Goal: Task Accomplishment & Management: Use online tool/utility

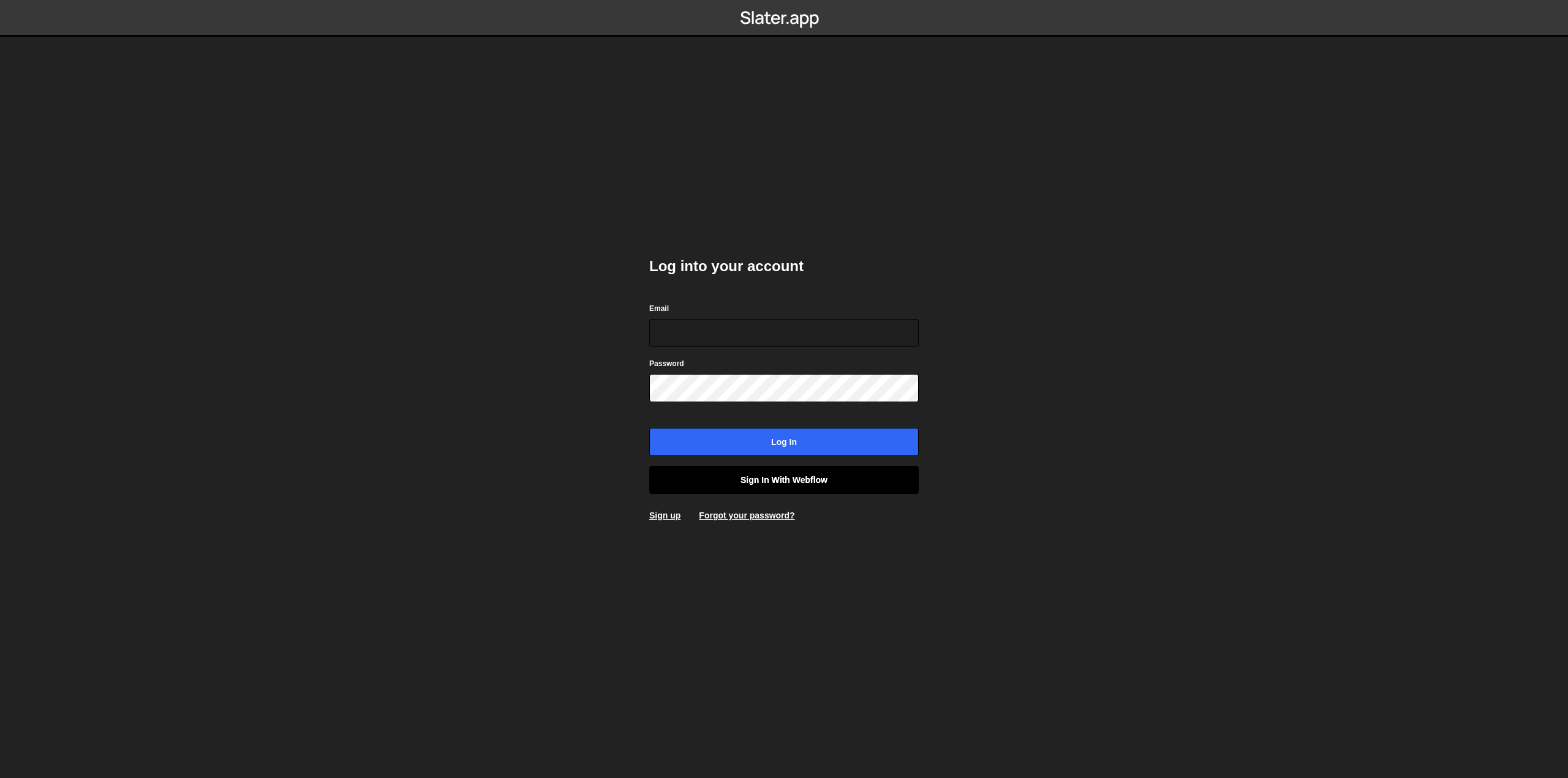
click at [817, 480] on link "Sign in with Webflow" at bounding box center [784, 480] width 270 height 28
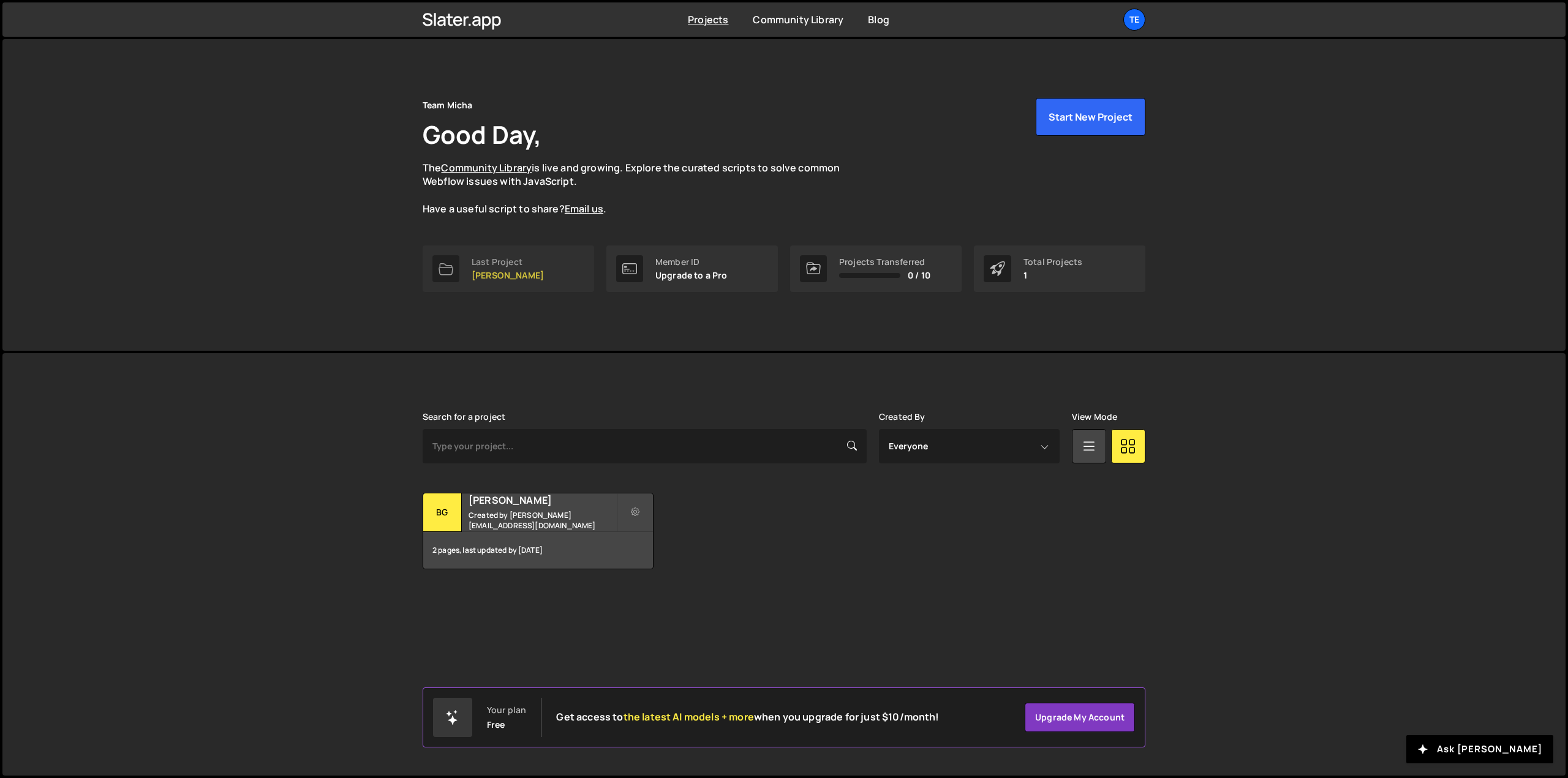
click at [491, 280] on p "[PERSON_NAME]" at bounding box center [508, 275] width 72 height 10
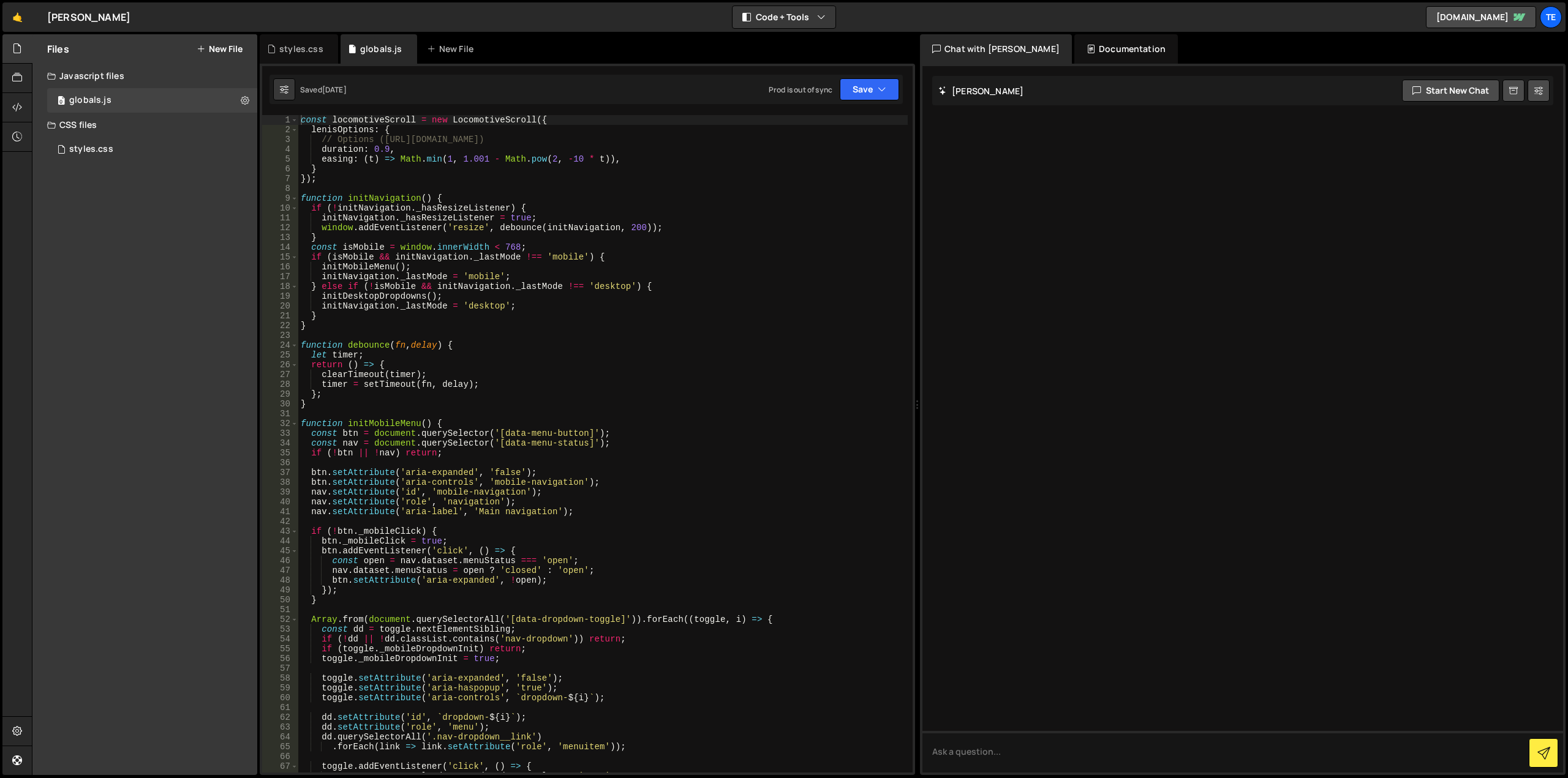
type textarea "initNavigation._hasResizeListener = true;"
click at [450, 223] on div "const locomotiveScroll = new LocomotiveScroll ({ lenisOptions : { // Options ([…" at bounding box center [603, 454] width 610 height 677
click at [303, 43] on div "styles.css" at bounding box center [301, 49] width 44 height 13
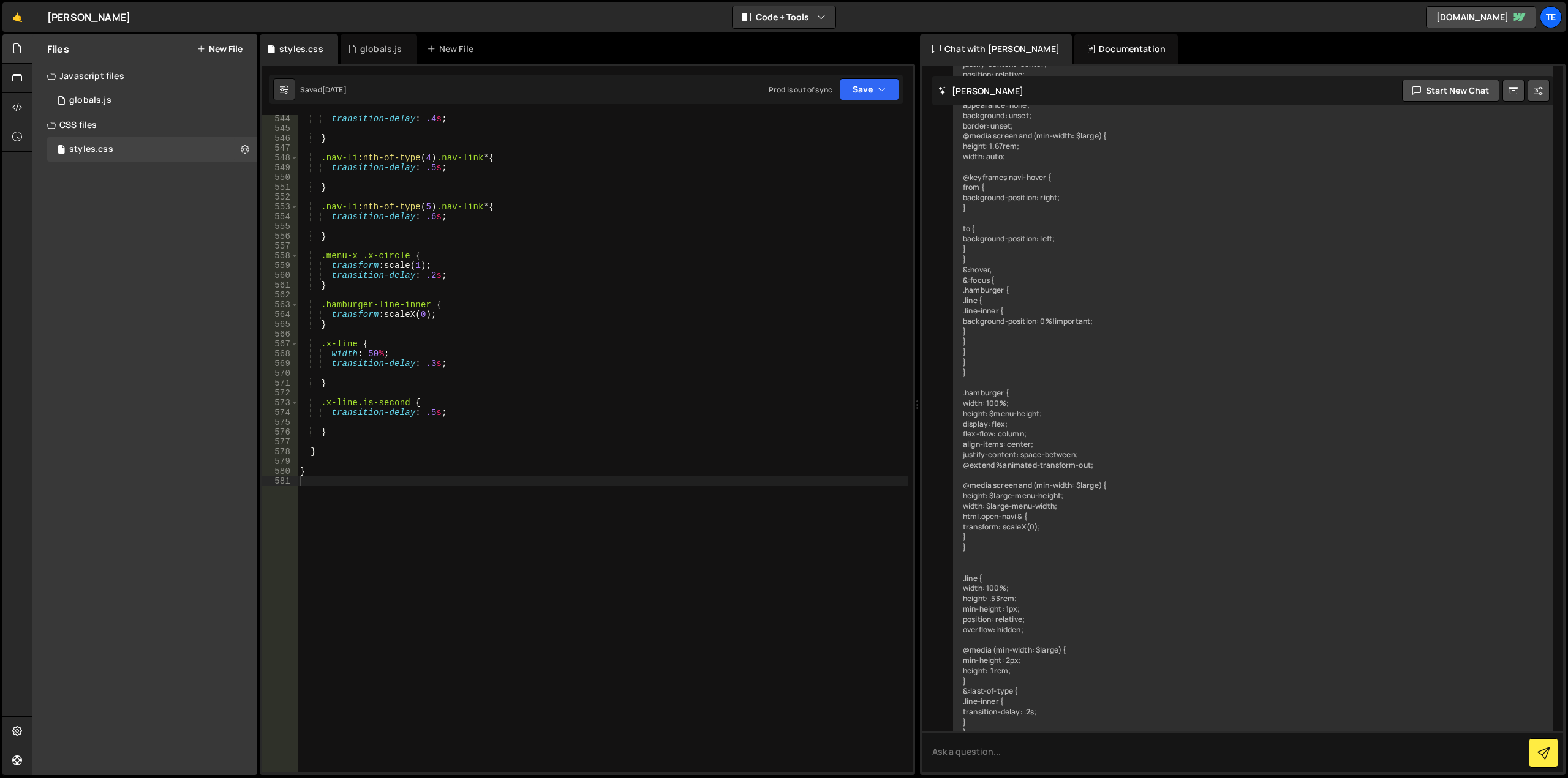
type textarea "}"
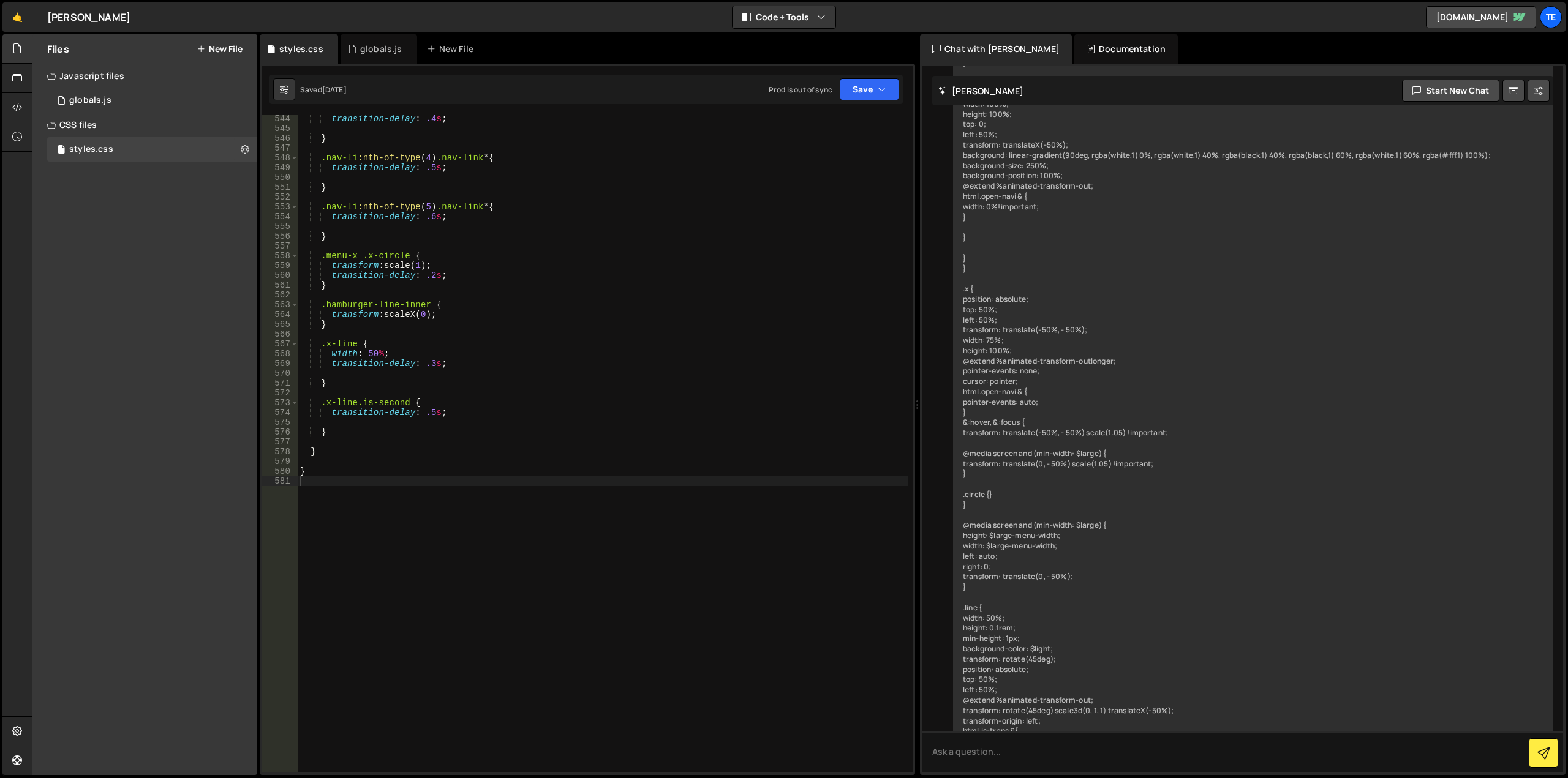
click at [567, 381] on div "transition-delay : .4 s ; } .nav-li :nth-of-type ( 4 ) .nav-link * { transition…" at bounding box center [603, 452] width 610 height 677
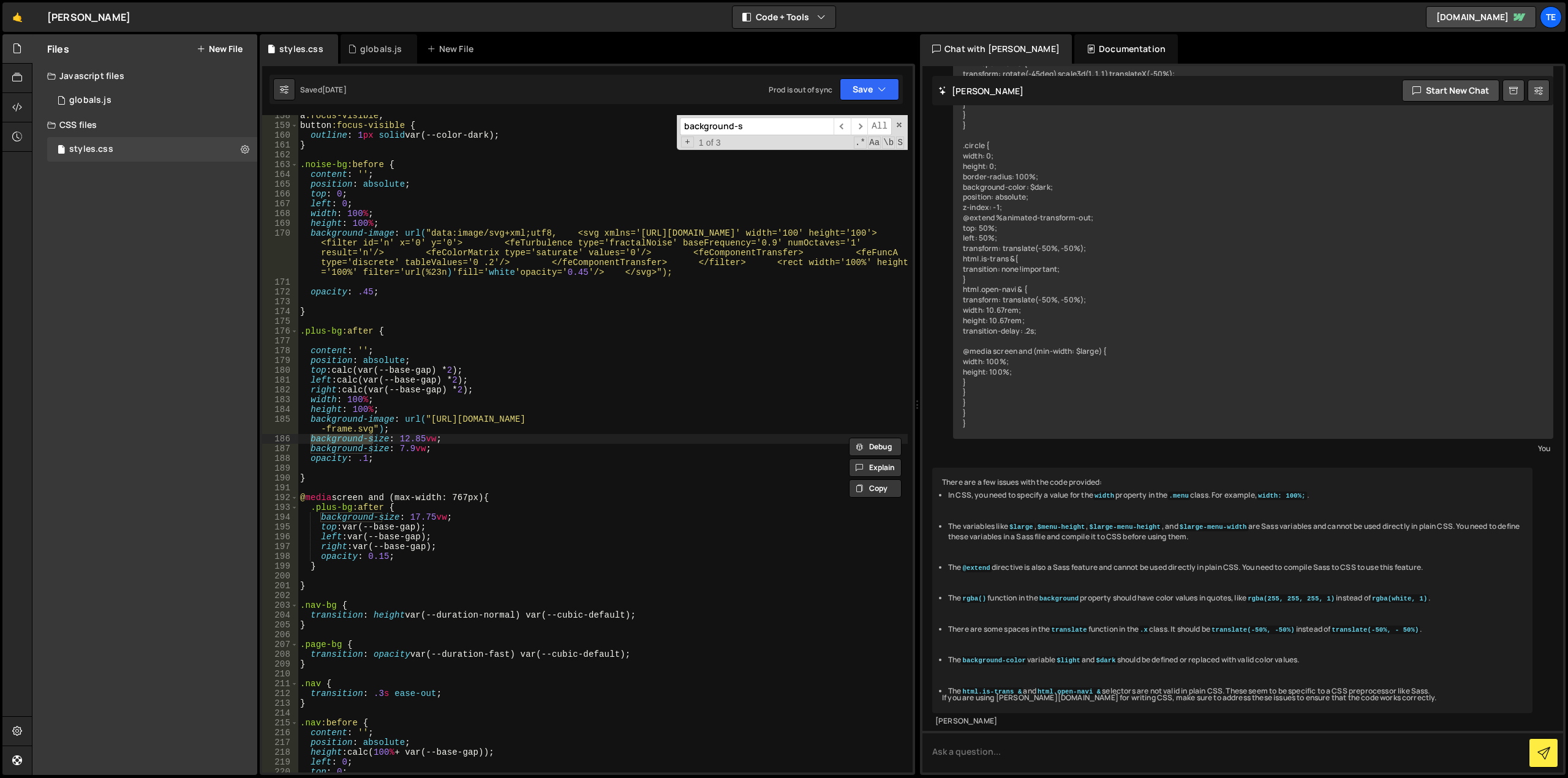
scroll to position [1543, 0]
type input "background-s"
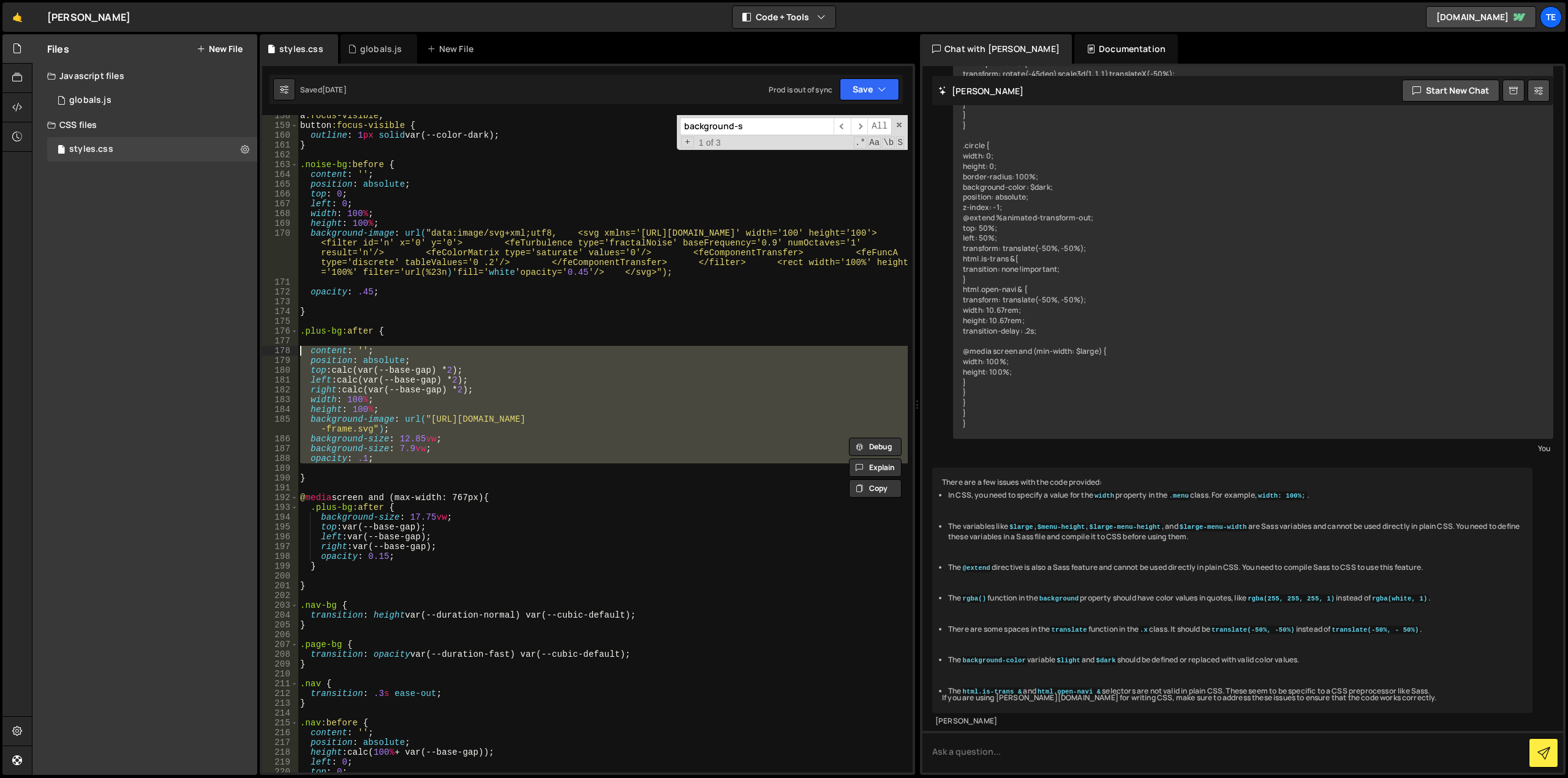
drag, startPoint x: 386, startPoint y: 464, endPoint x: 299, endPoint y: 352, distance: 141.8
click at [299, 352] on div "a :focus-visible , button :focus-visible { outline : 1 px solid var(--color-dar…" at bounding box center [603, 449] width 610 height 677
click at [384, 453] on div "a :focus-visible , button :focus-visible { outline : 1 px solid var(--color-dar…" at bounding box center [603, 443] width 610 height 657
drag, startPoint x: 389, startPoint y: 458, endPoint x: 304, endPoint y: 352, distance: 135.9
click at [304, 352] on div "a :focus-visible , button :focus-visible { outline : 1 px solid var(--color-dar…" at bounding box center [603, 449] width 610 height 677
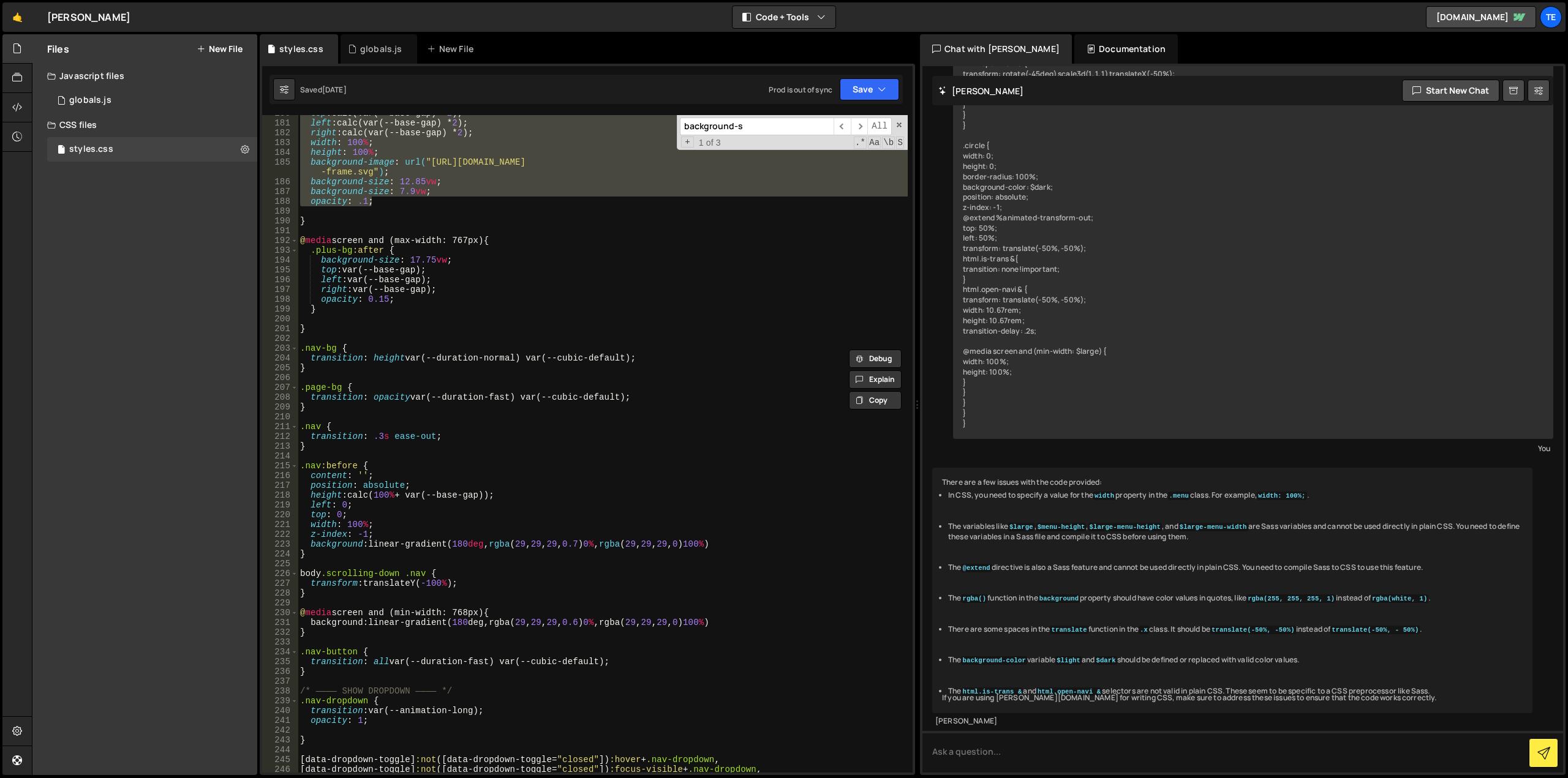
scroll to position [1836, 0]
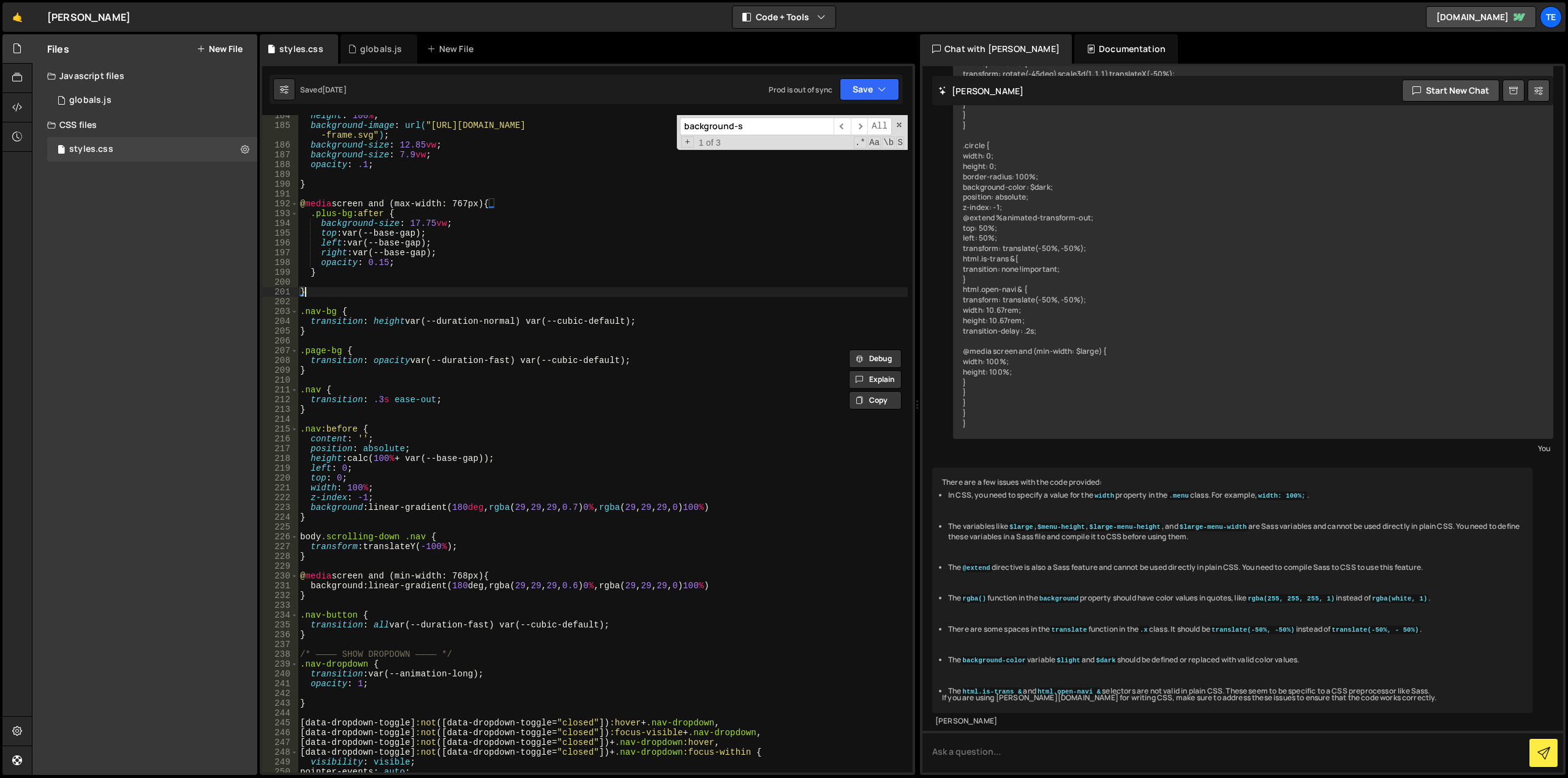
click at [353, 292] on div "height : 100 % ; background-image : url( "[URL][DOMAIN_NAME] -frame.svg" ) ; ba…" at bounding box center [603, 449] width 610 height 677
type textarea "}"
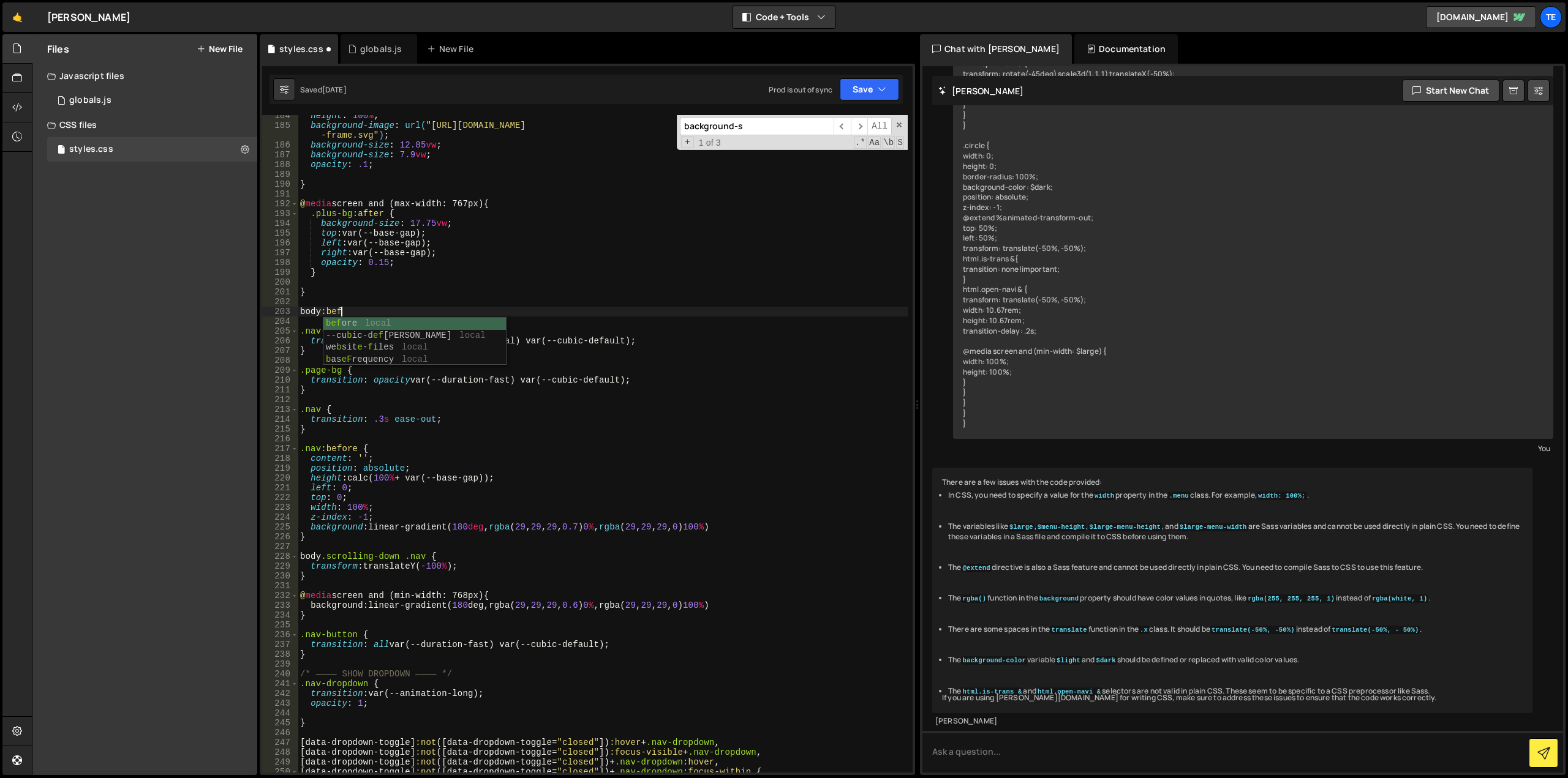
scroll to position [0, 4]
type textarea "body:before {"
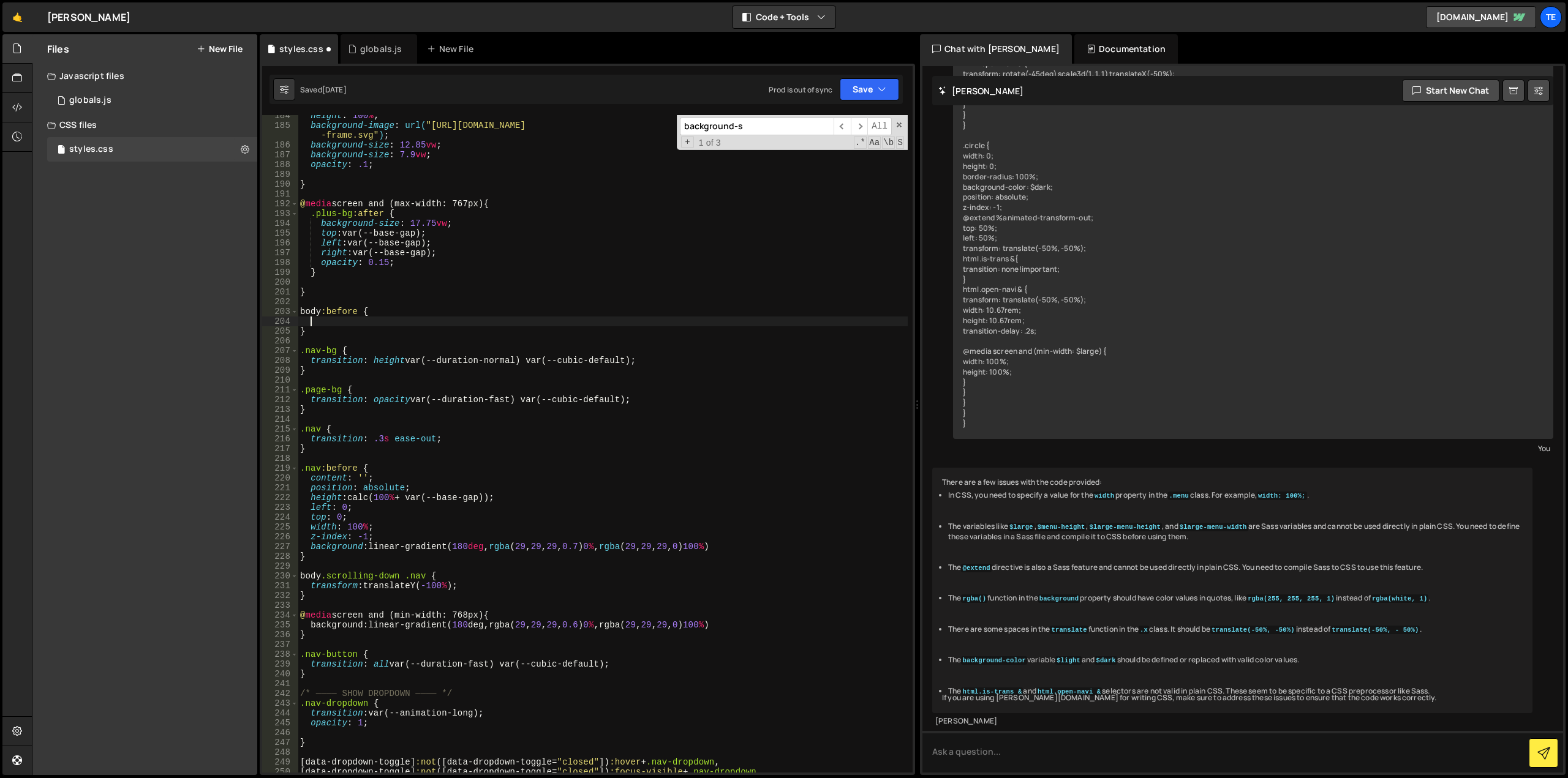
scroll to position [0, 0]
paste textarea "opacity: .1;"
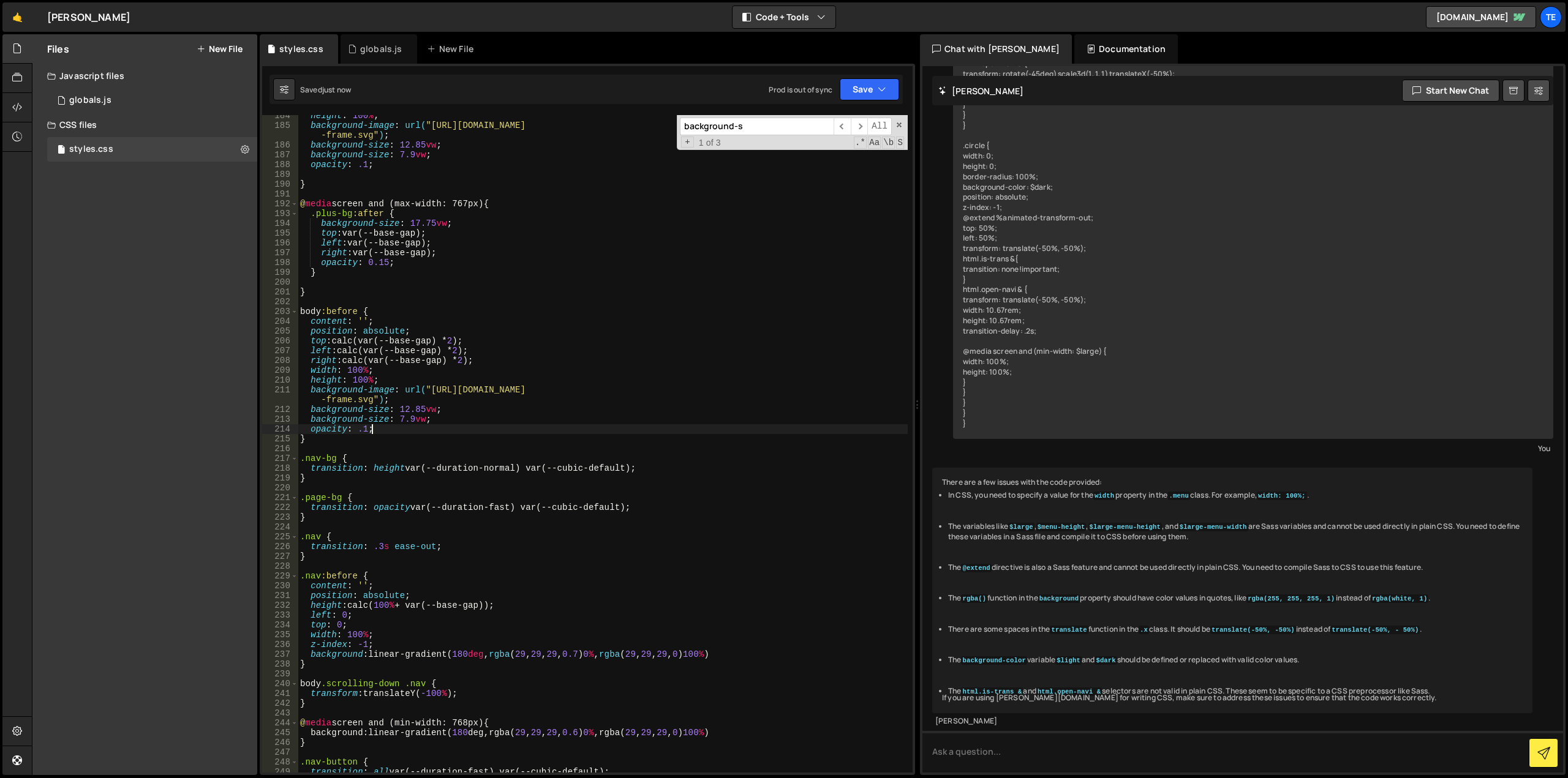
scroll to position [1652, 0]
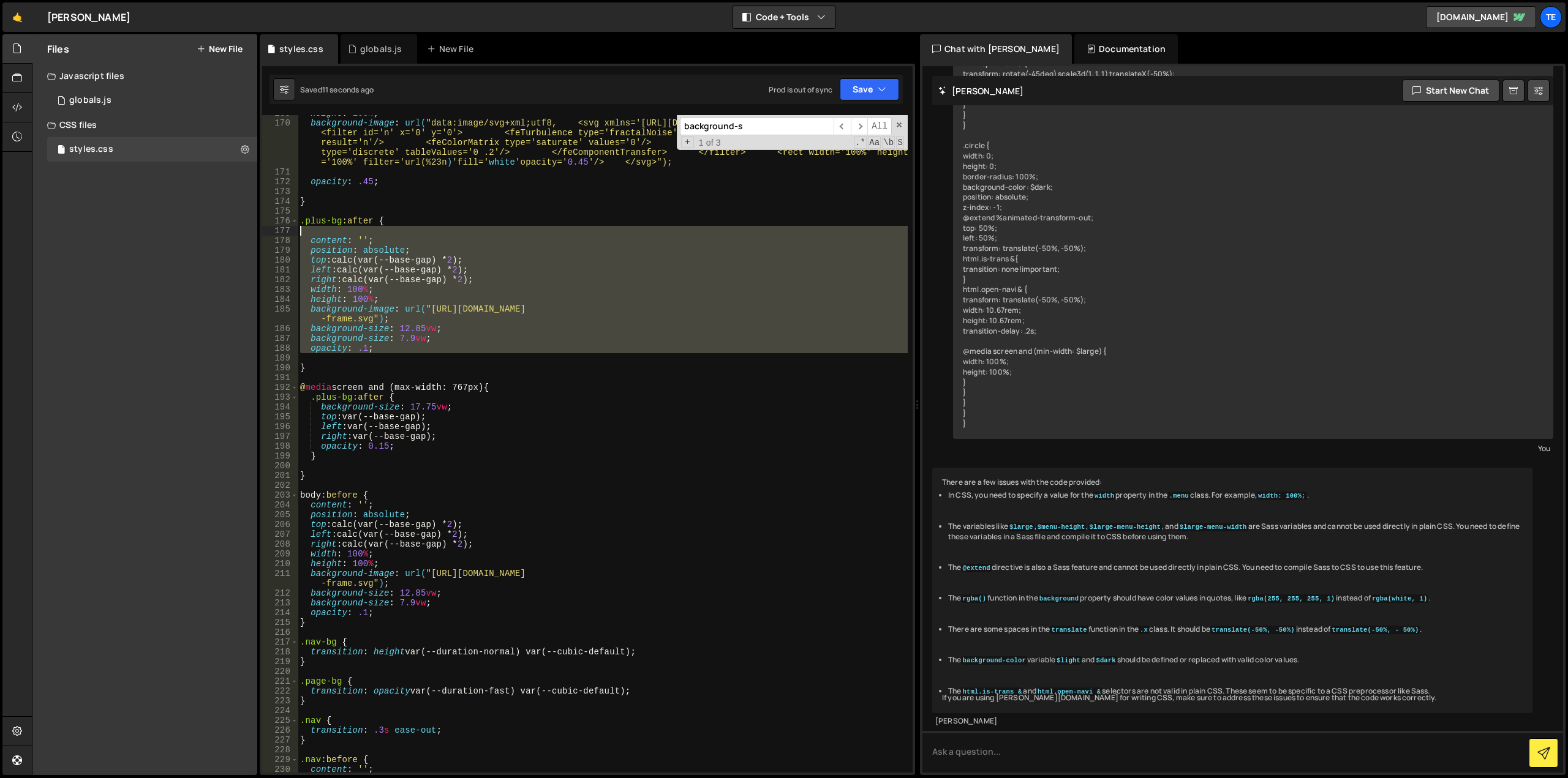
drag, startPoint x: 389, startPoint y: 356, endPoint x: 288, endPoint y: 237, distance: 156.1
click at [288, 237] on div "opacity: .1; 169 170 171 172 173 174 175 176 177 178 179 180 181 182 183 184 18…" at bounding box center [588, 443] width 650 height 657
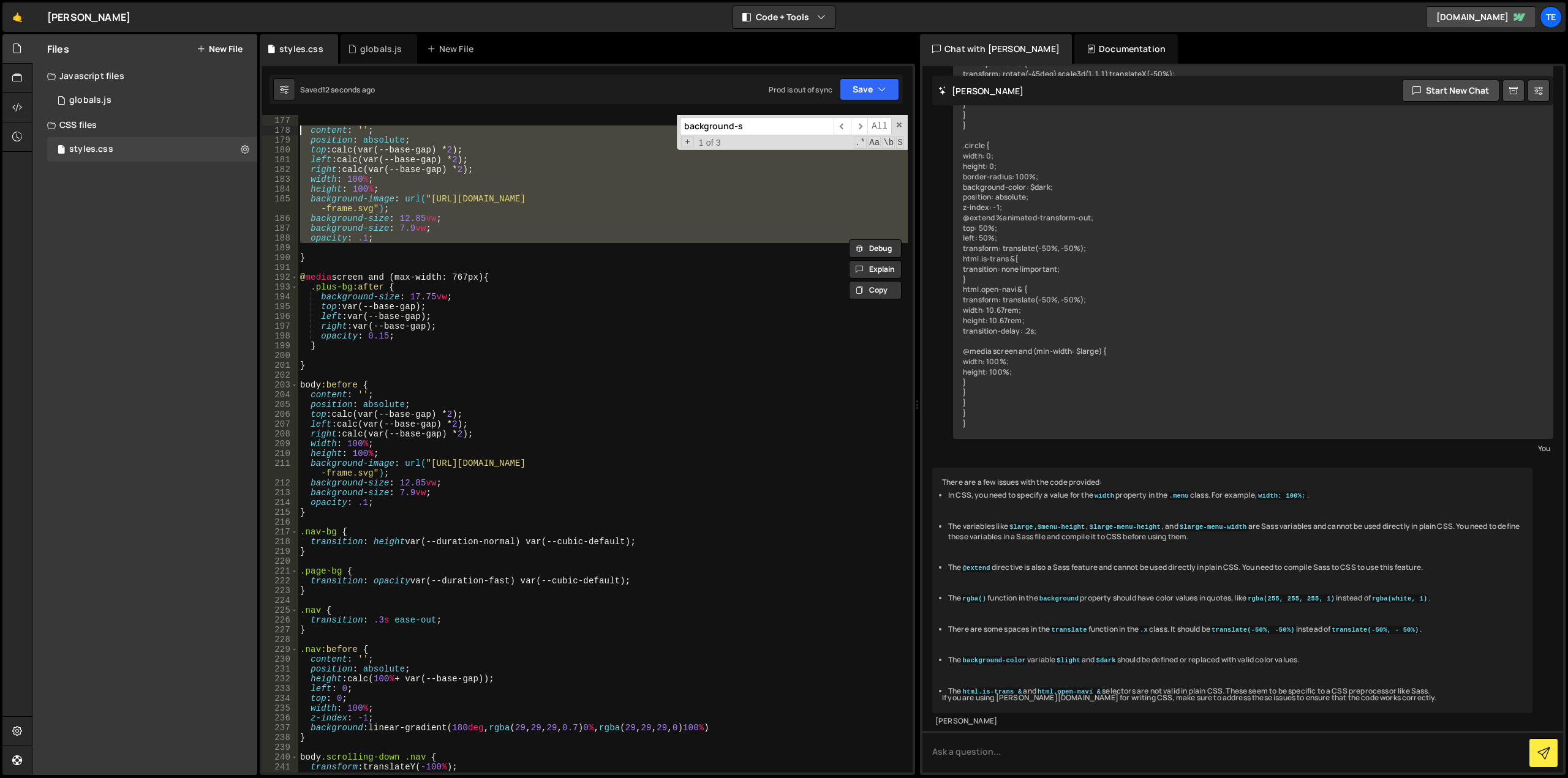
scroll to position [1910, 0]
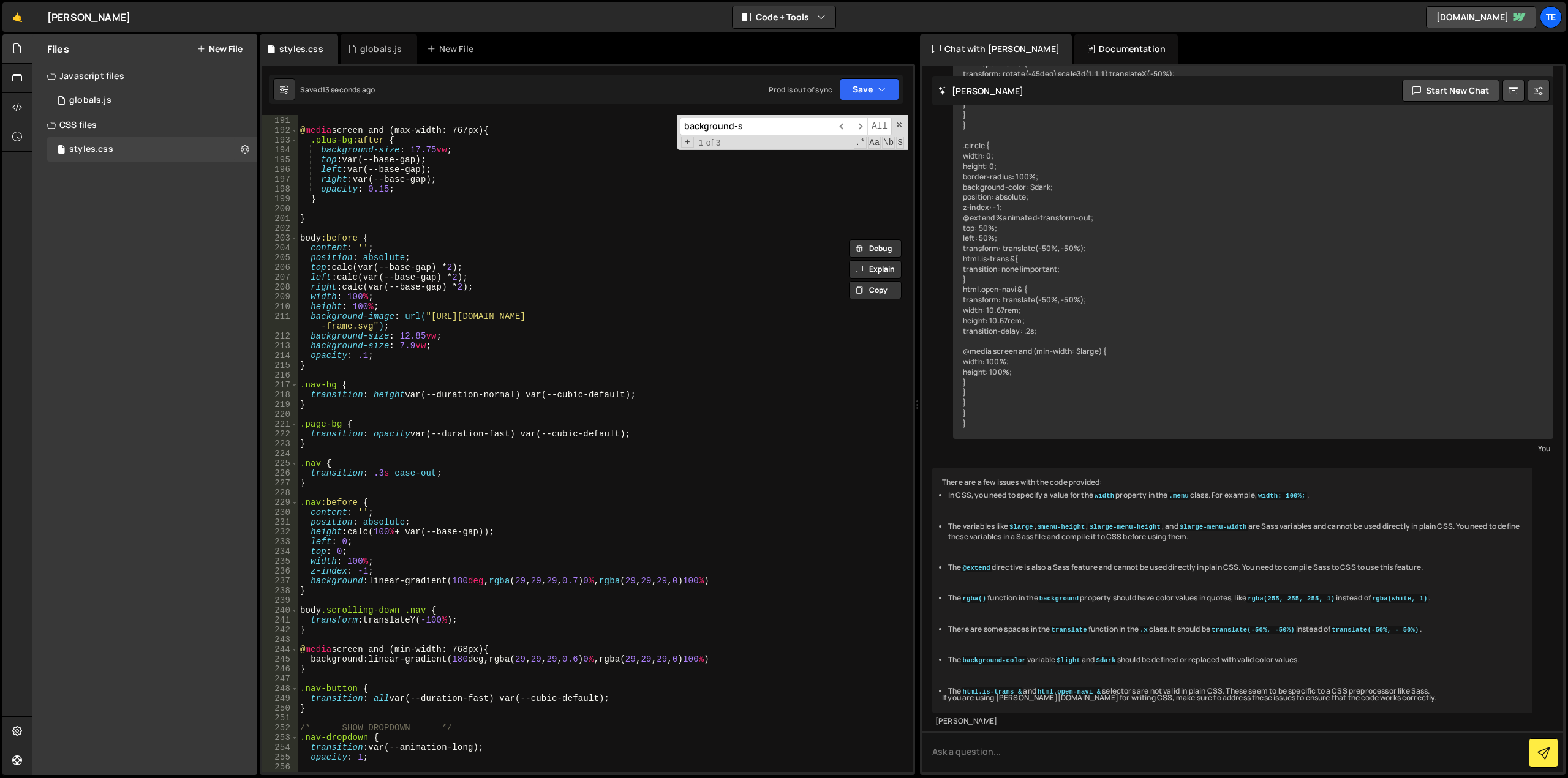
click at [318, 366] on div "} @ media screen and (max-width: 767px) { .plus-bg :after { background-size : 1…" at bounding box center [603, 444] width 610 height 677
type textarea "}"
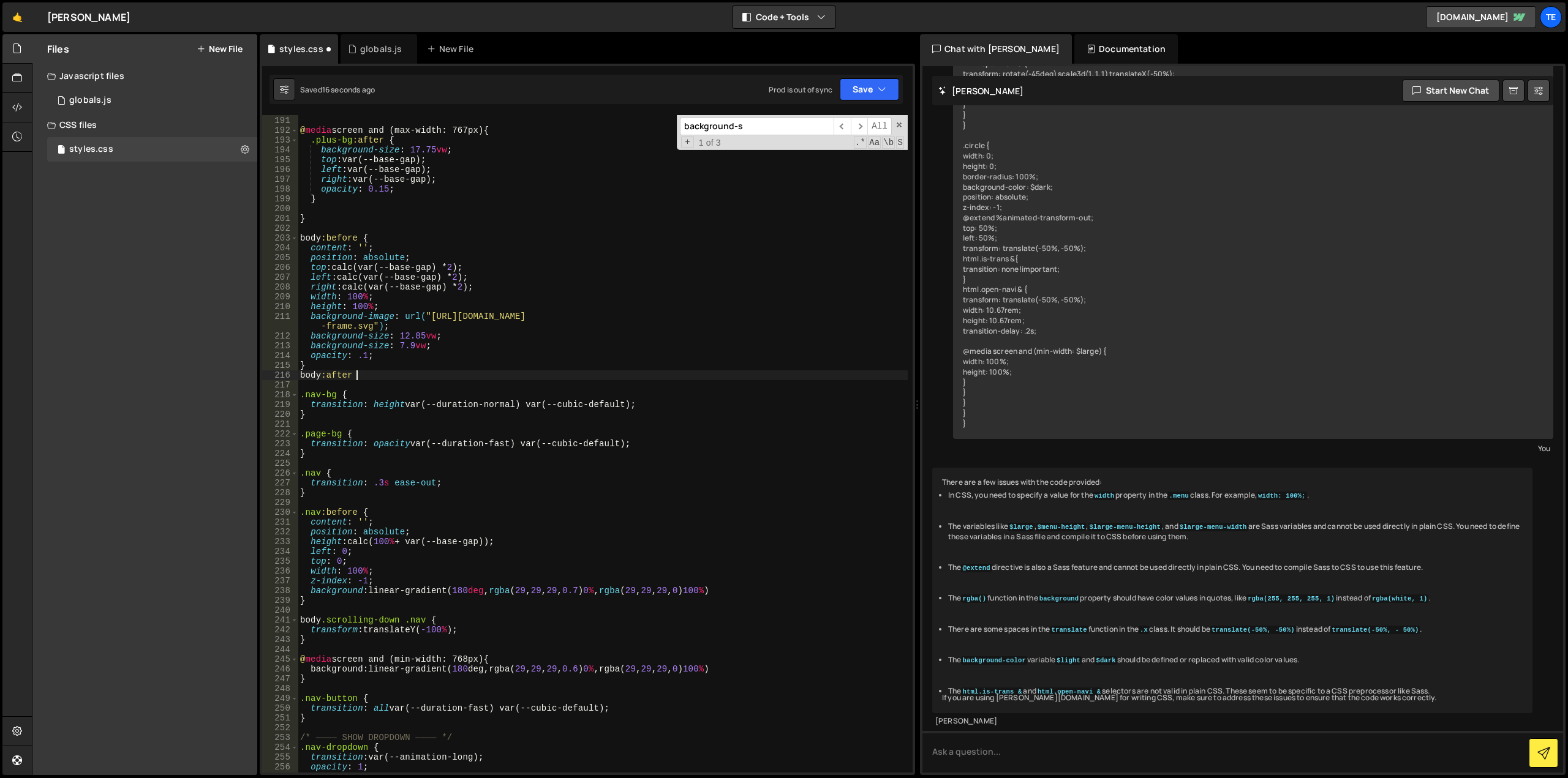
type textarea "body:after {"
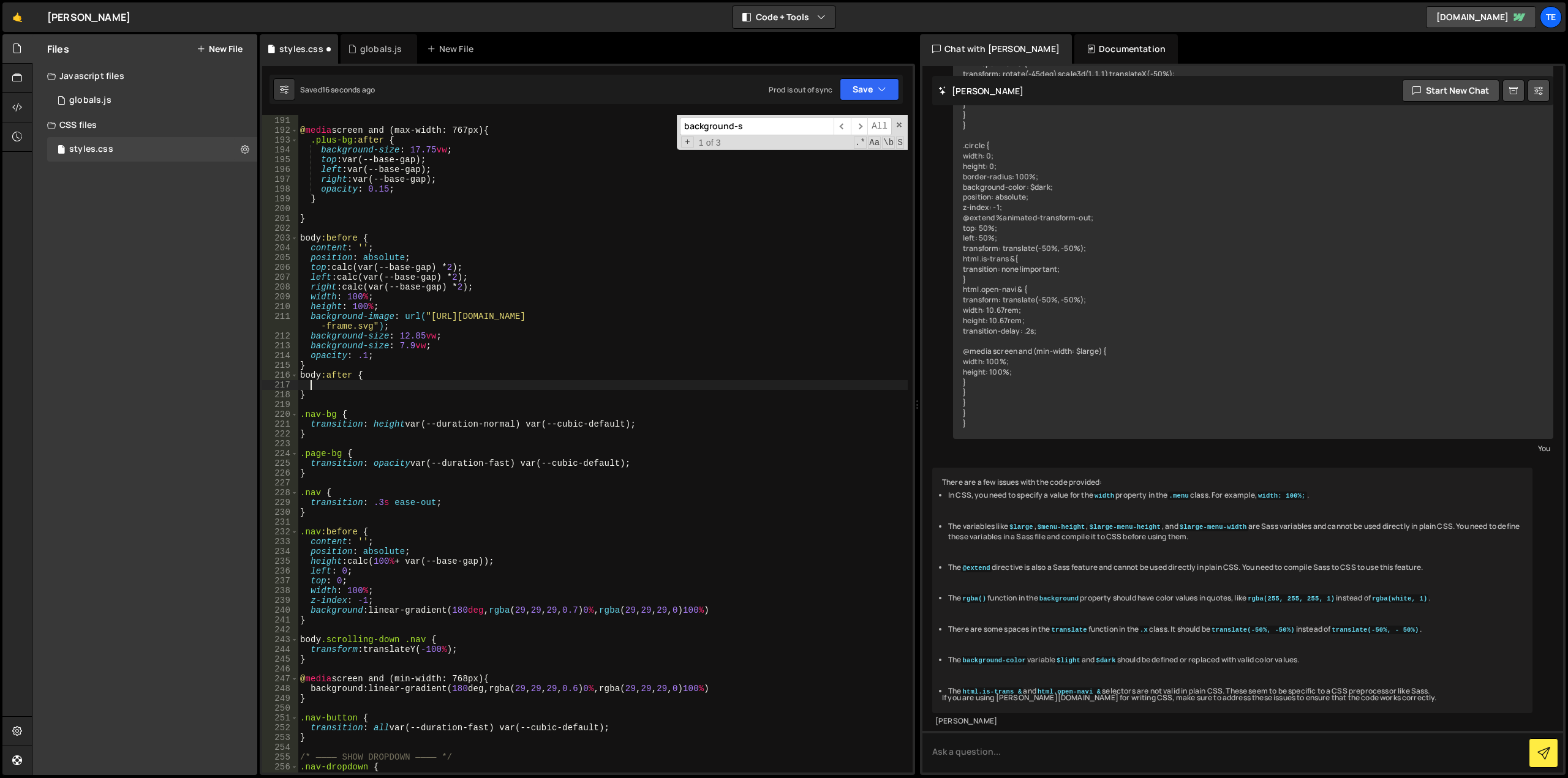
paste textarea
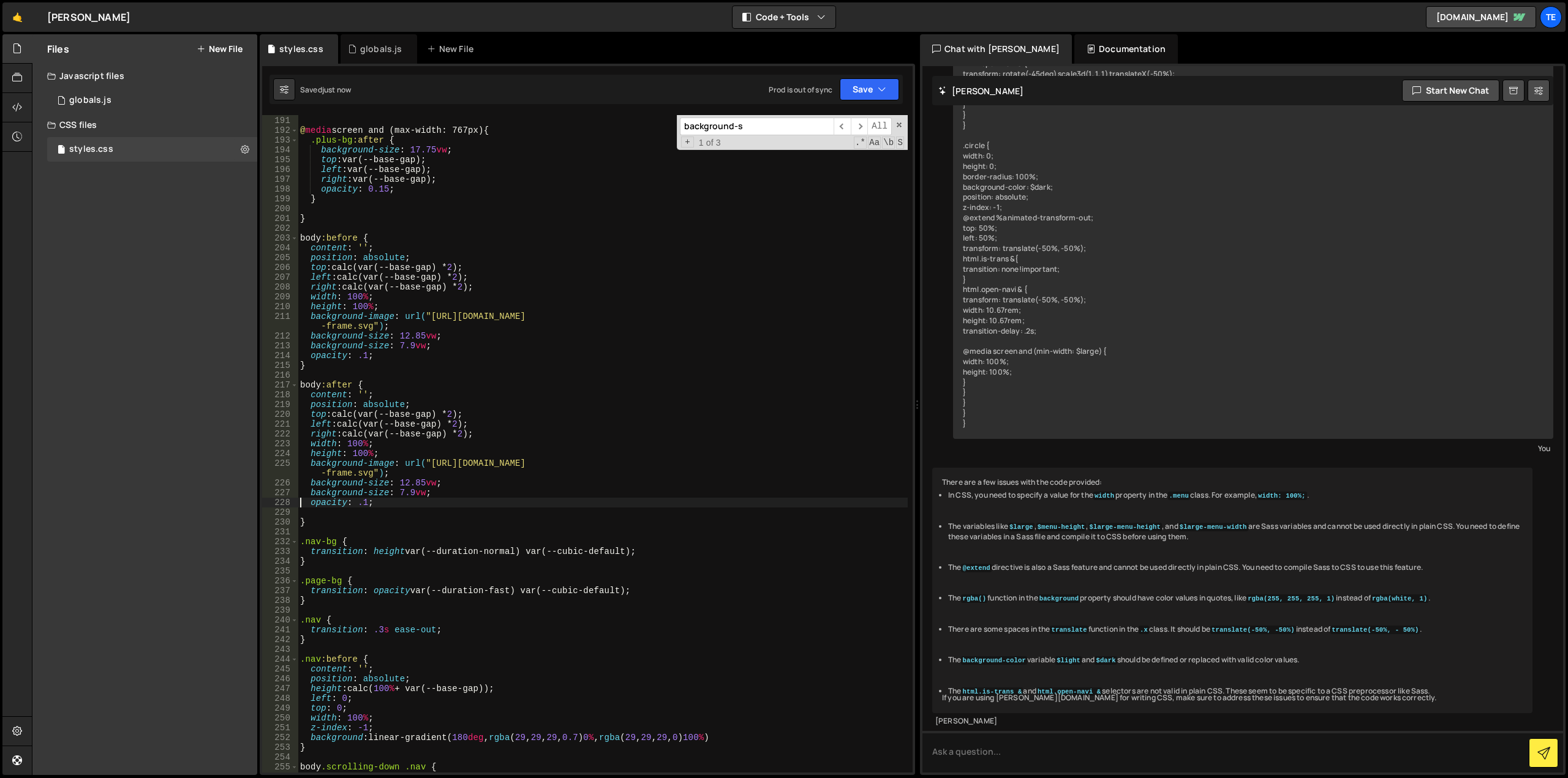
click at [573, 356] on div "} @ media screen and (max-width: 767px) { .plus-bg :after { background-size : 1…" at bounding box center [603, 444] width 610 height 677
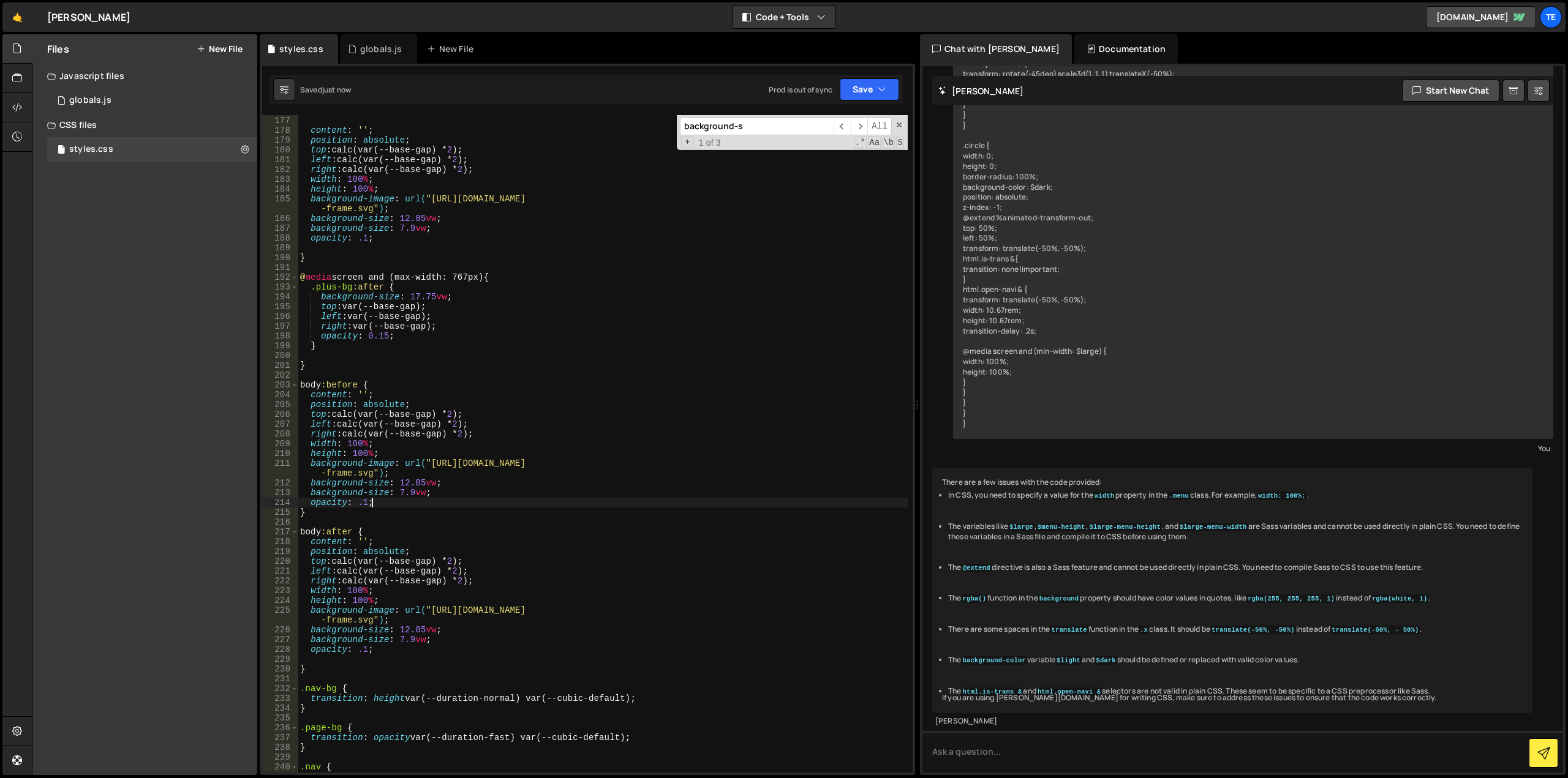
scroll to position [1652, 0]
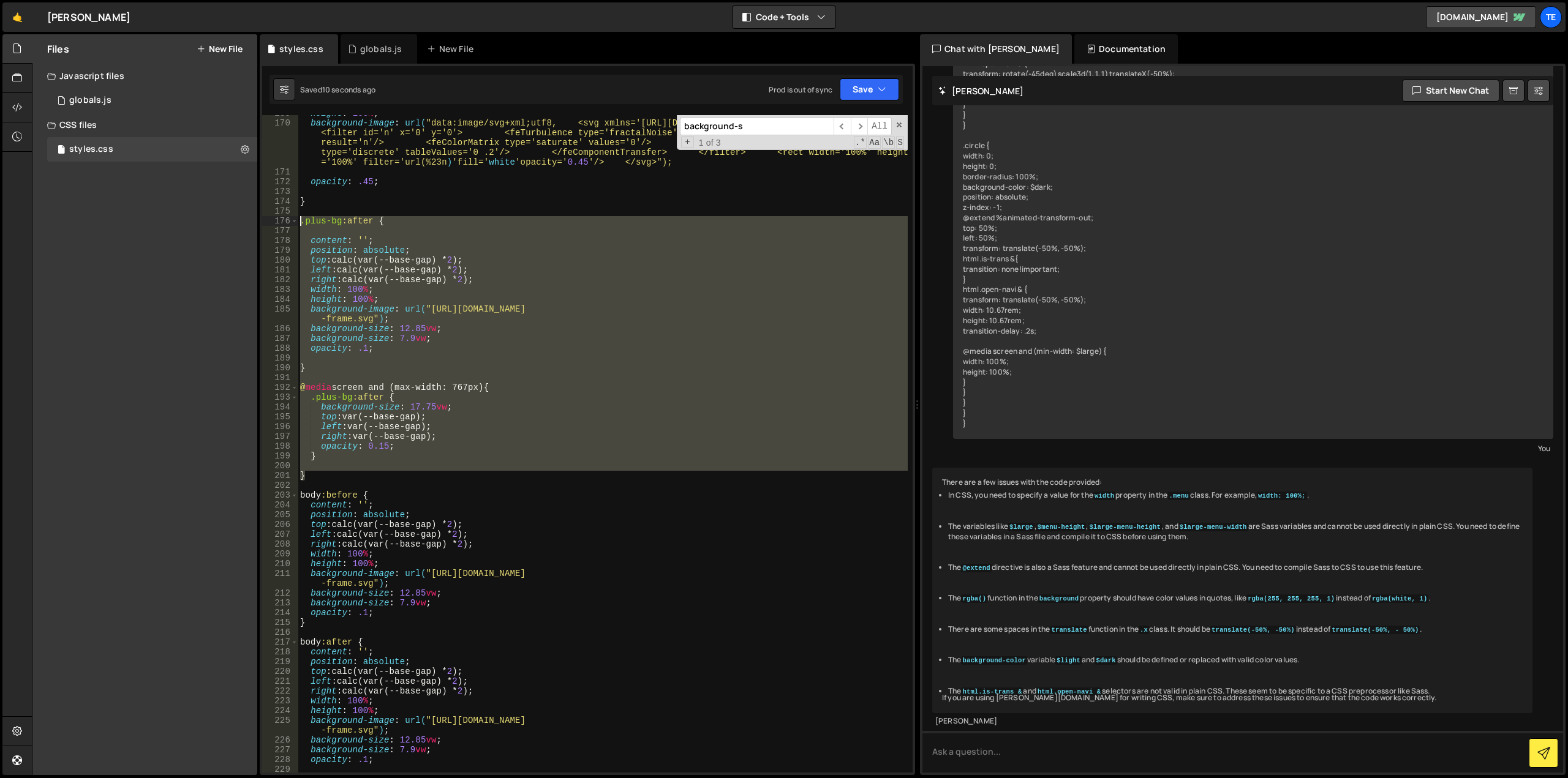
drag, startPoint x: 324, startPoint y: 477, endPoint x: 267, endPoint y: 216, distance: 267.2
click at [267, 216] on div "opacity: .1; 169 170 171 172 173 174 175 176 177 178 179 180 181 182 183 184 18…" at bounding box center [588, 443] width 650 height 657
type textarea ".plus-bg:after {"
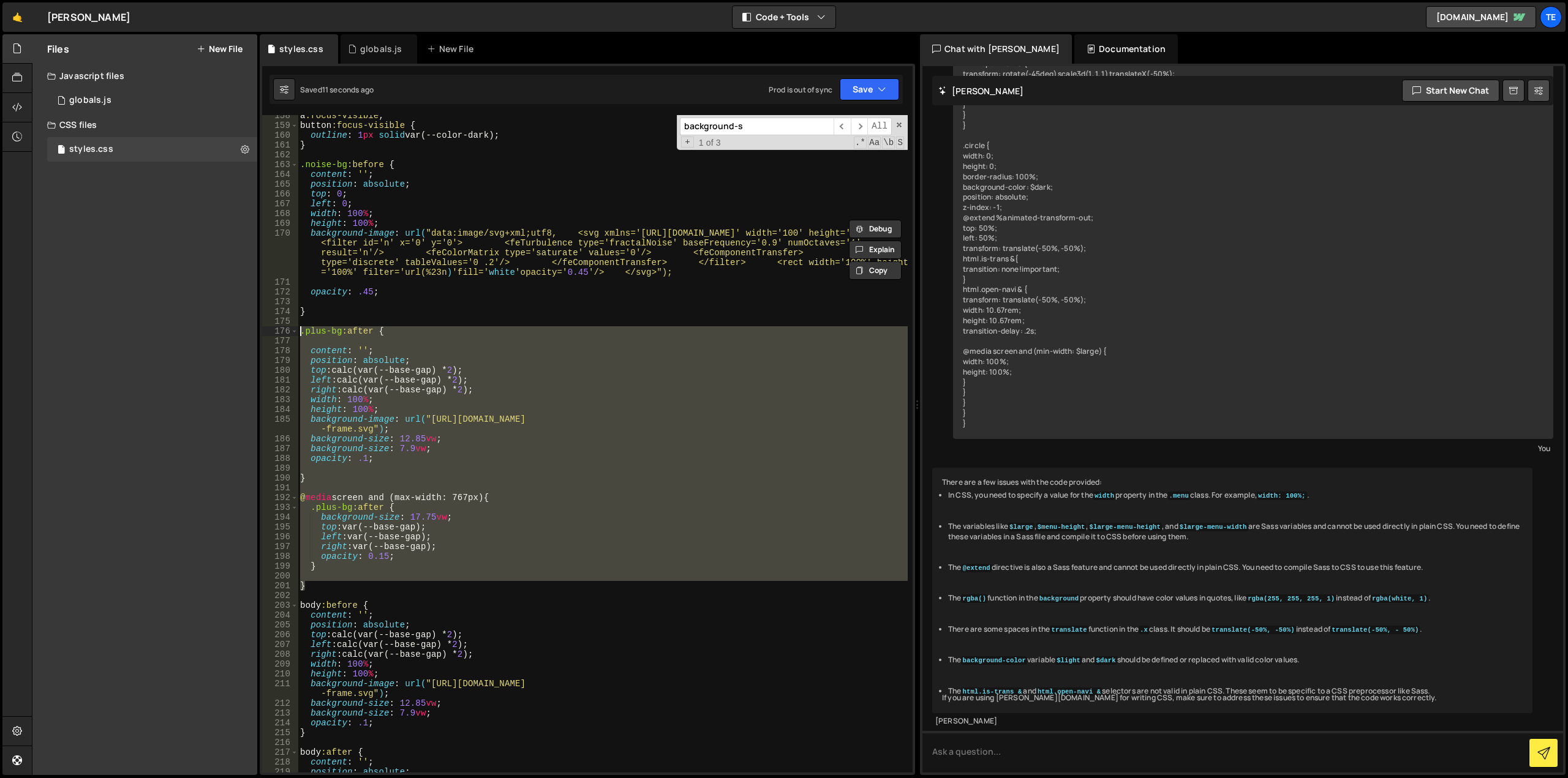
scroll to position [1543, 0]
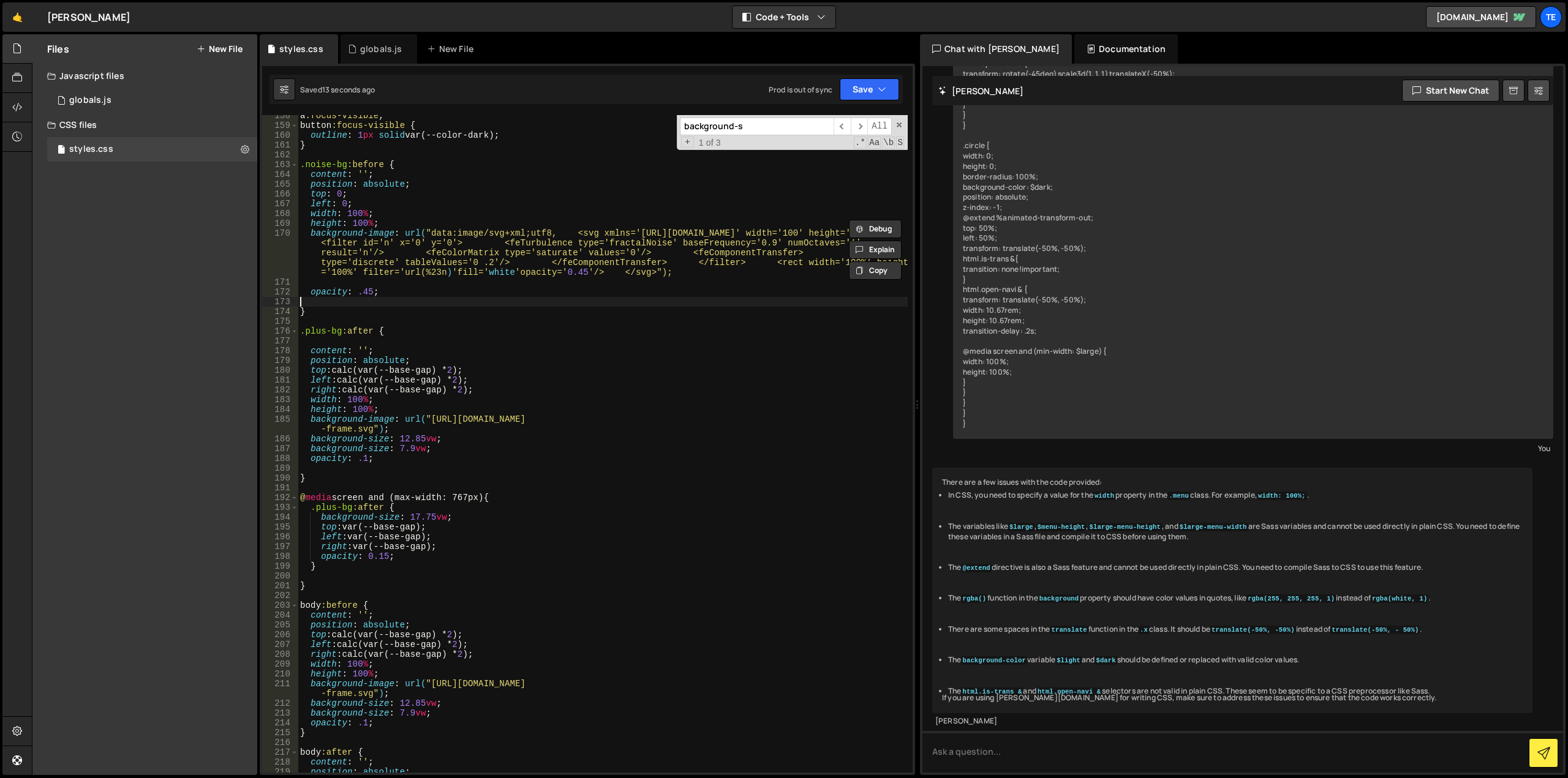
click at [403, 299] on div "a :focus-visible , button :focus-visible { outline : 1 px solid var(--color-dar…" at bounding box center [603, 449] width 610 height 677
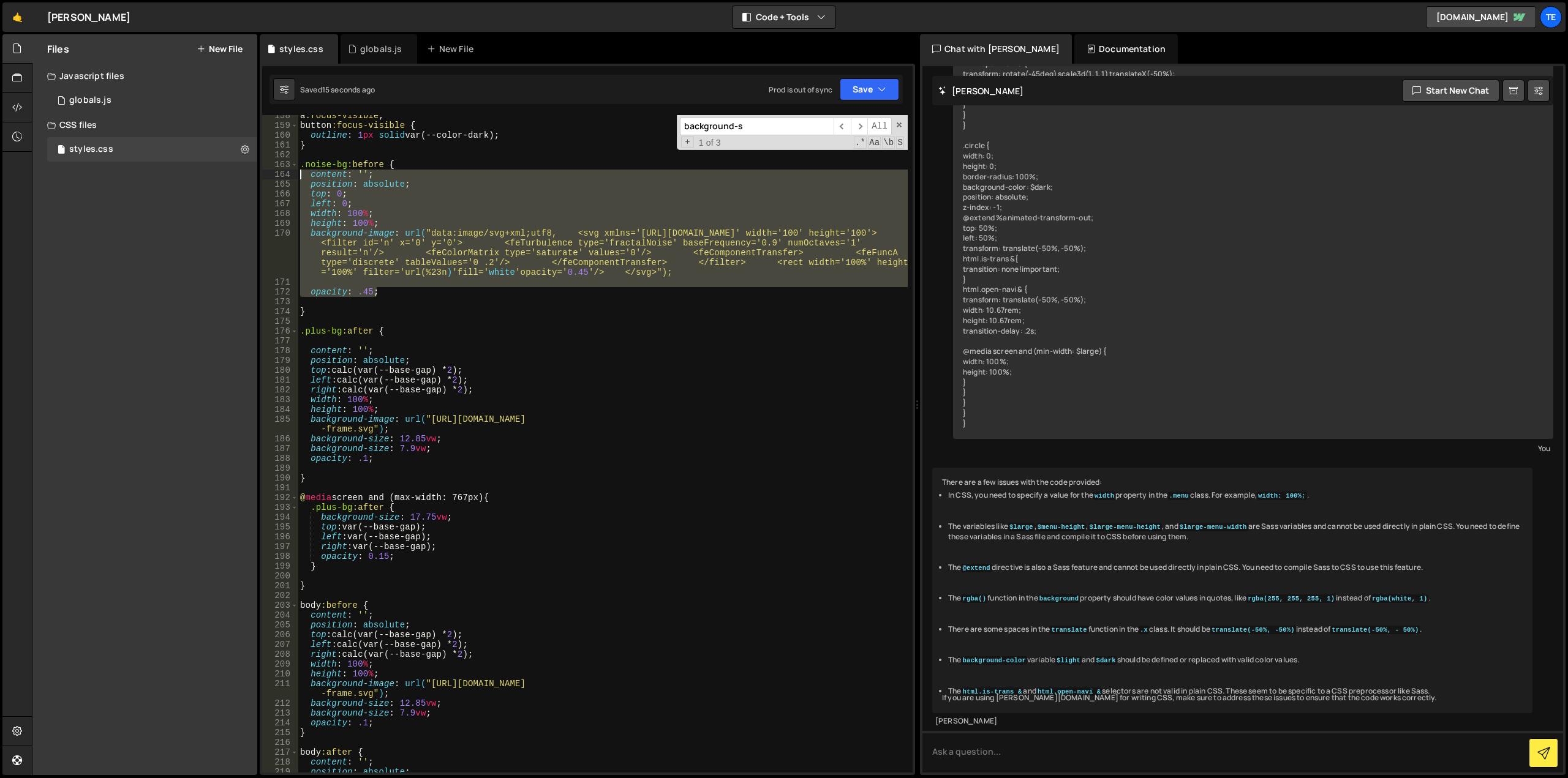
drag, startPoint x: 414, startPoint y: 295, endPoint x: 295, endPoint y: 176, distance: 168.3
click at [295, 176] on div "158 159 160 161 162 163 164 165 166 167 168 169 170 171 172 173 174 175 176 177…" at bounding box center [588, 443] width 650 height 657
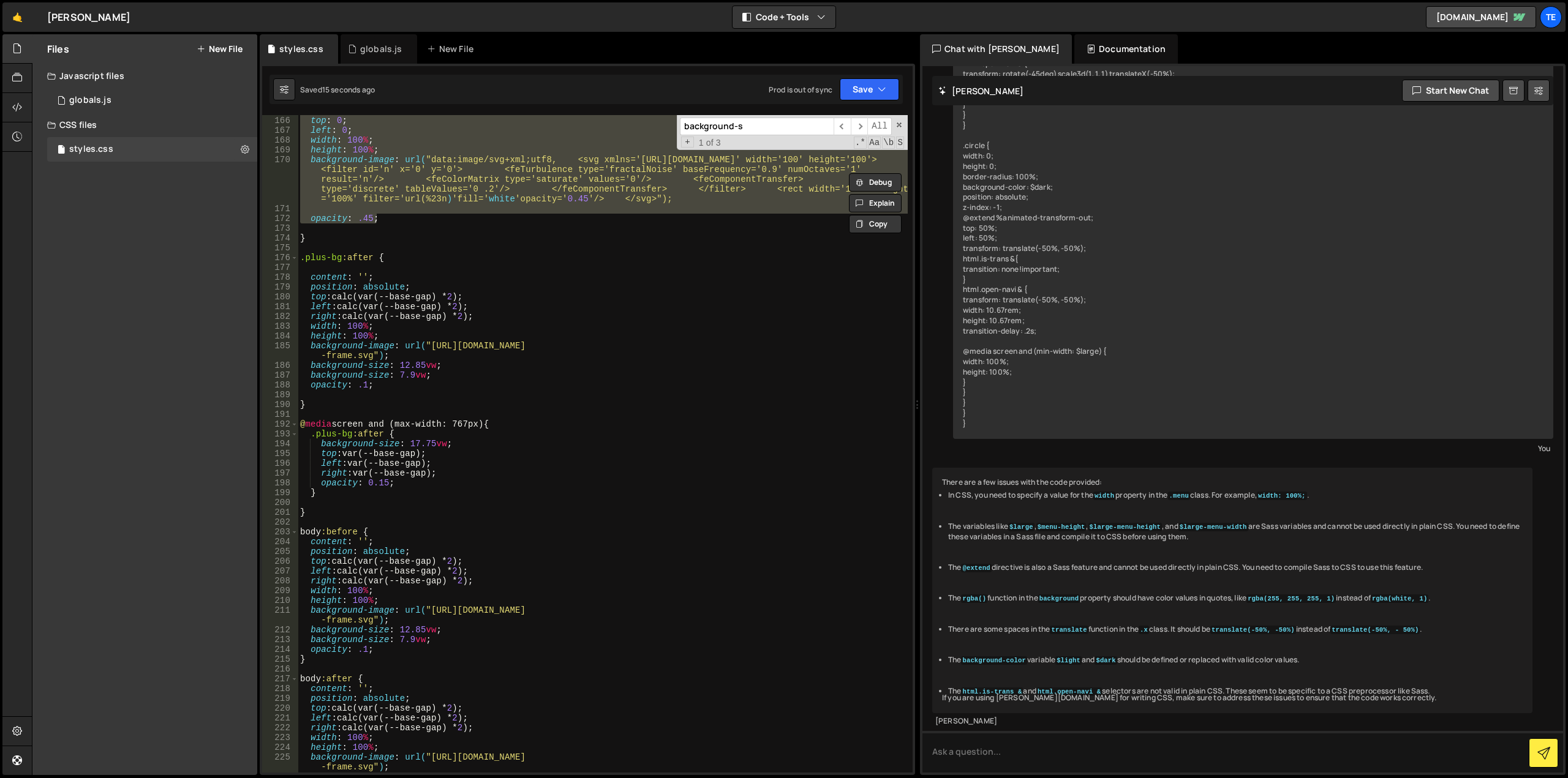
scroll to position [1836, 0]
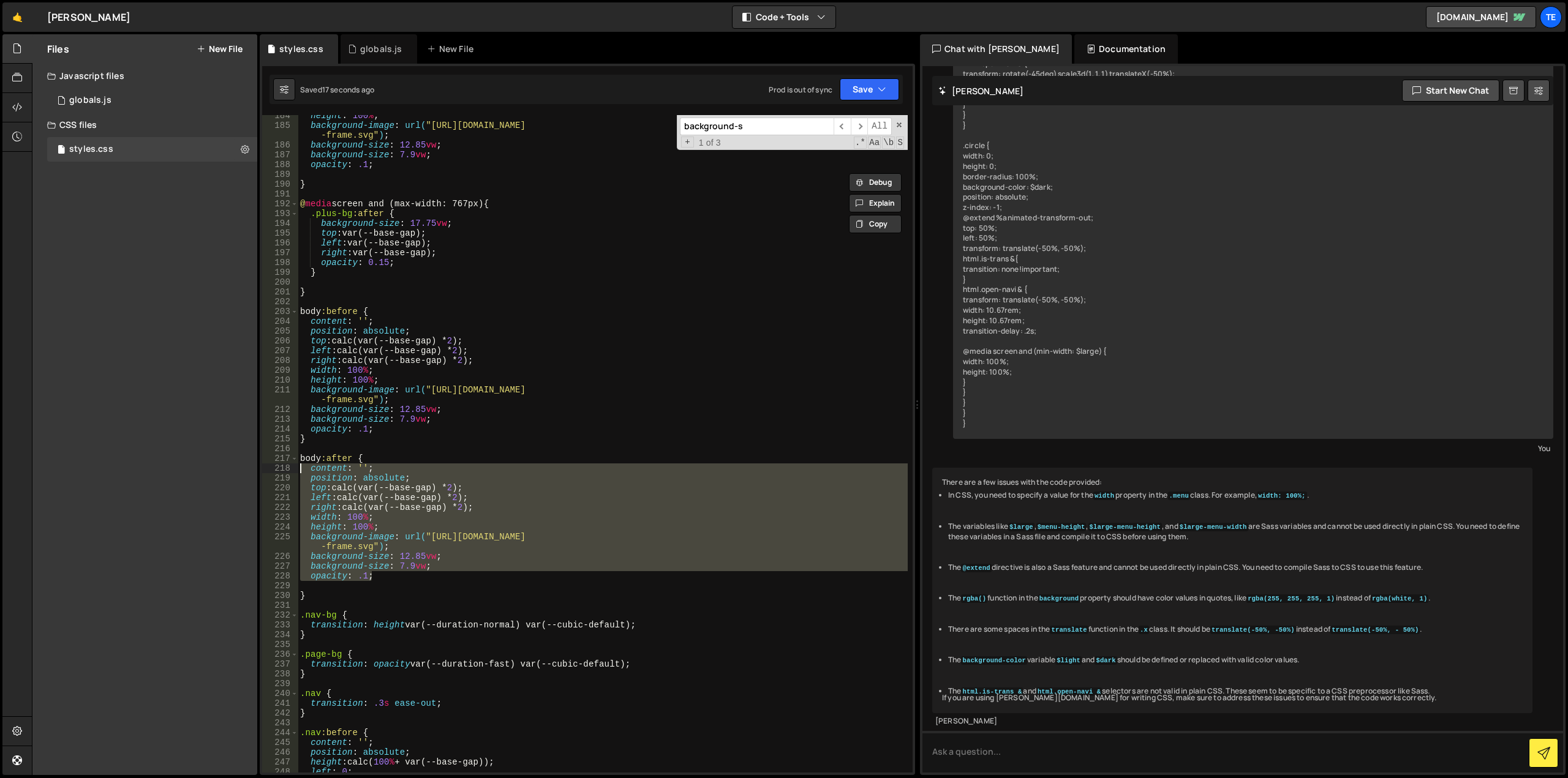
drag, startPoint x: 376, startPoint y: 575, endPoint x: 287, endPoint y: 472, distance: 136.1
click at [287, 472] on div "content: ''; position: absolute; 184 185 186 187 188 189 190 191 192 193 194 19…" at bounding box center [588, 443] width 650 height 657
paste textarea "opacity: .45"
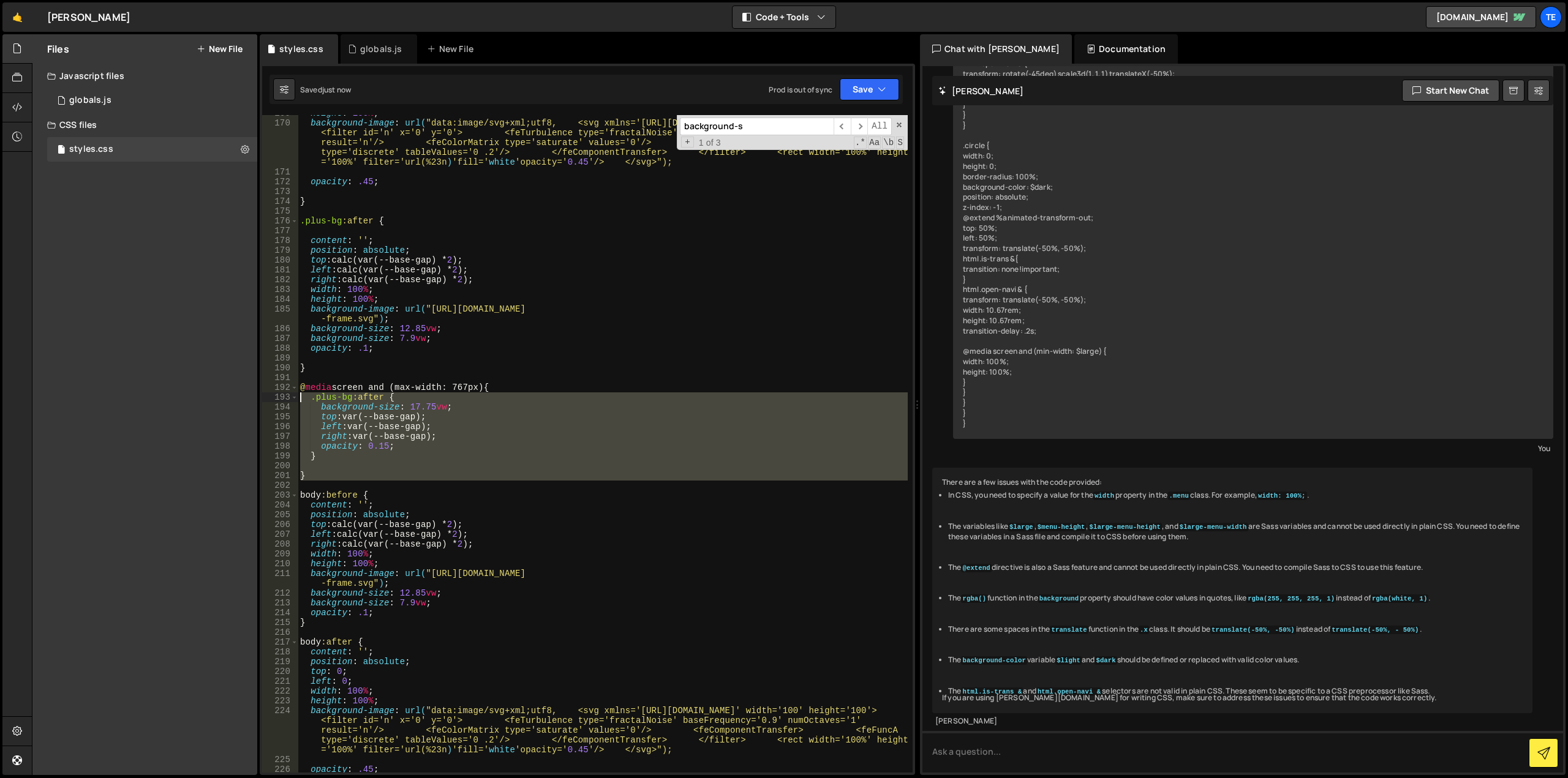
scroll to position [1506, 0]
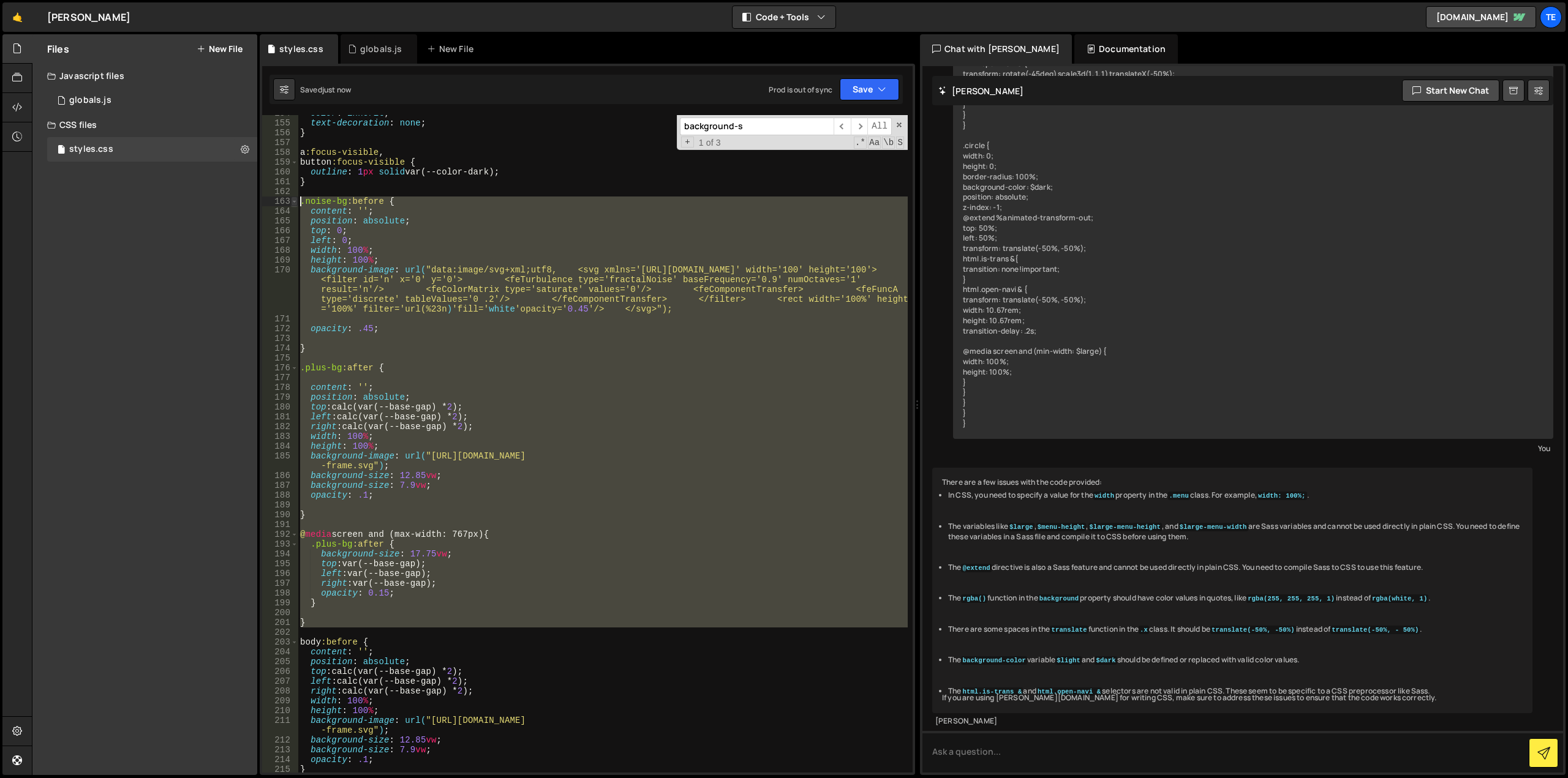
drag, startPoint x: 321, startPoint y: 481, endPoint x: 295, endPoint y: 201, distance: 281.2
click at [295, 201] on div "opacity: .45; 154 155 156 157 158 159 160 161 162 163 164 165 166 167 168 169 1…" at bounding box center [588, 443] width 650 height 657
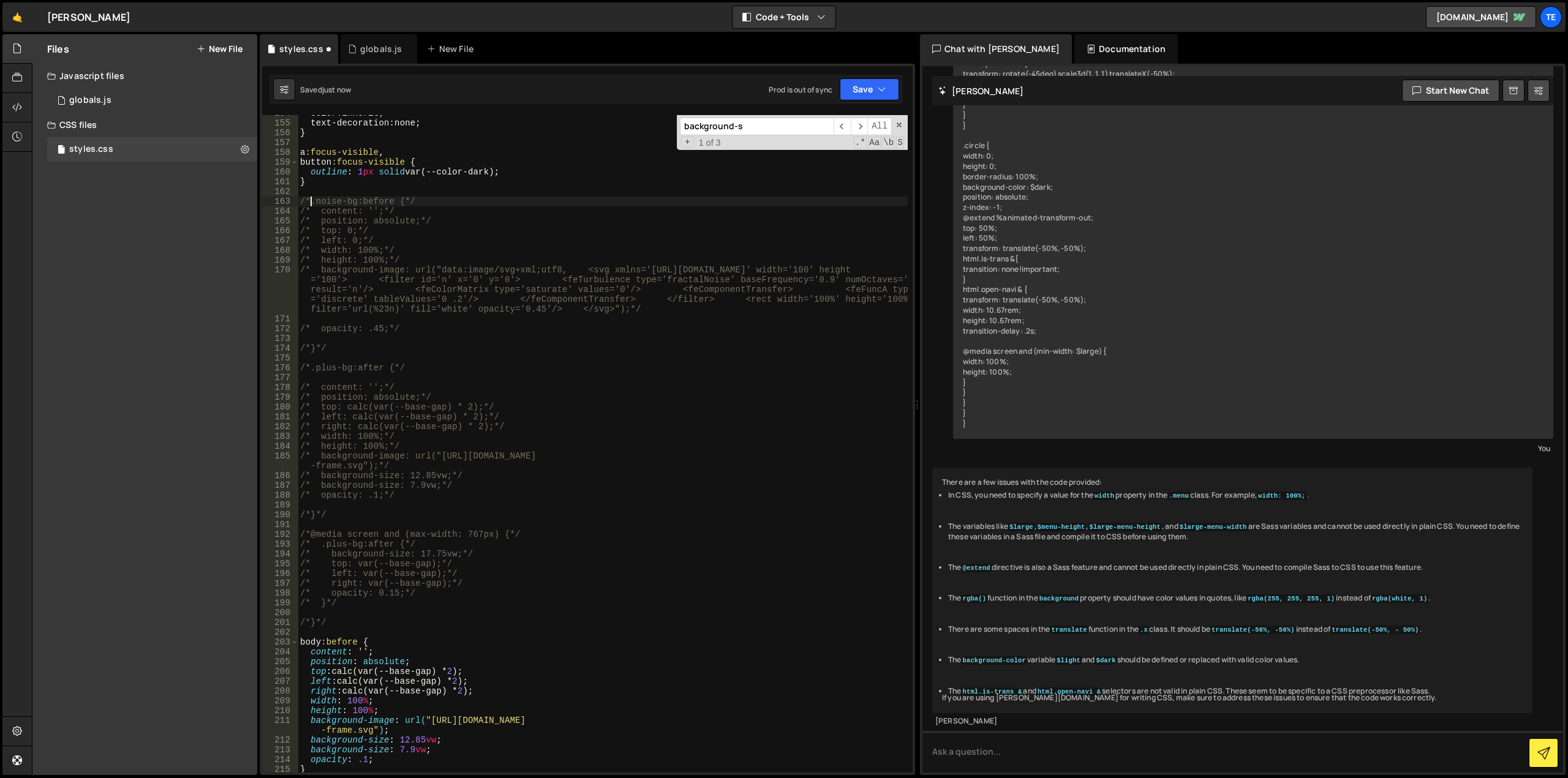
type textarea "/*.noise-bg:before {*/"
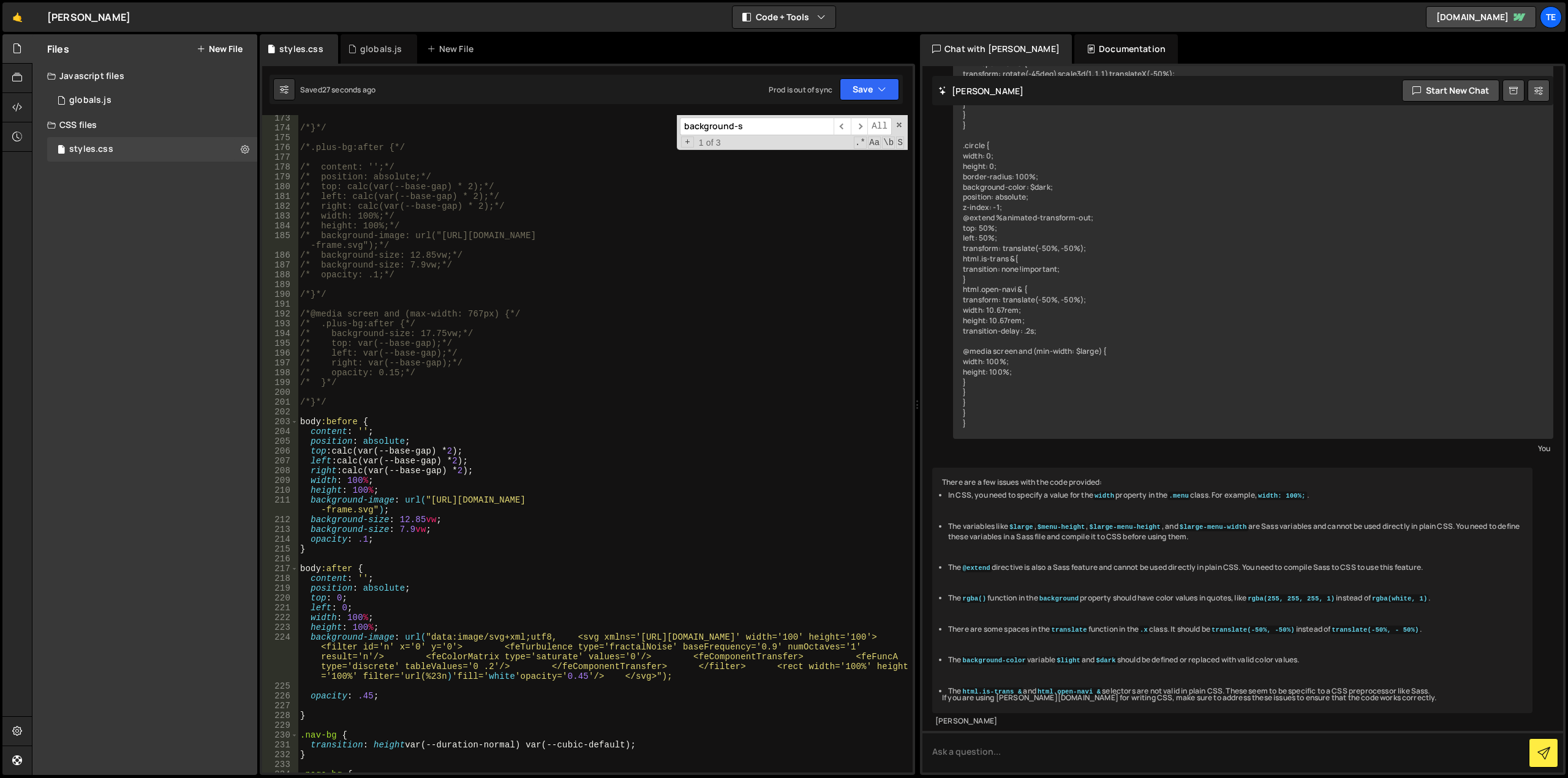
click at [346, 412] on div "/*}*/ /*.plus-bg:after {*/ /* content: '';*/ /* position: absolute;*/ /* top: c…" at bounding box center [603, 452] width 610 height 677
type textarea "body{"
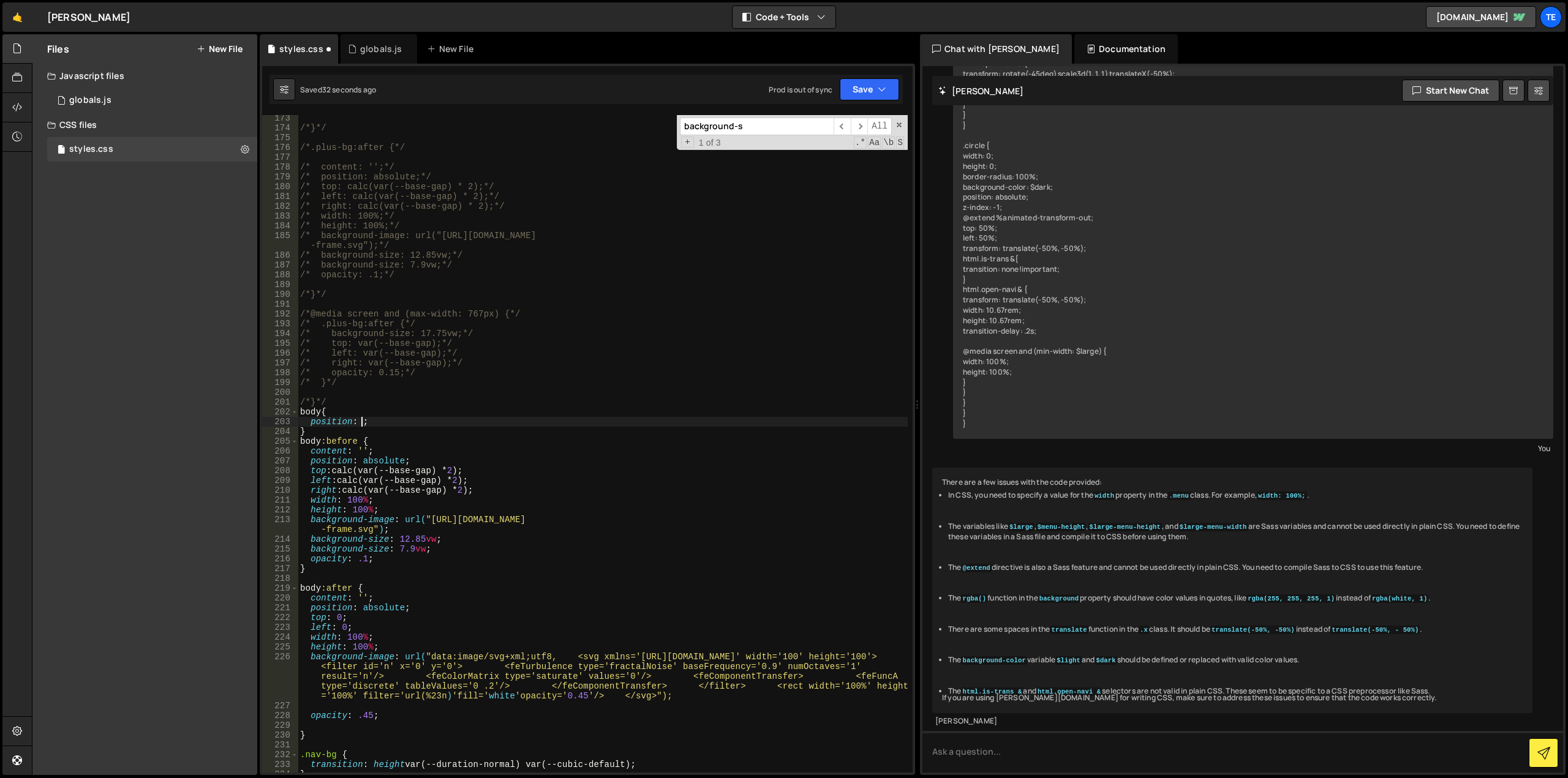
scroll to position [0, 4]
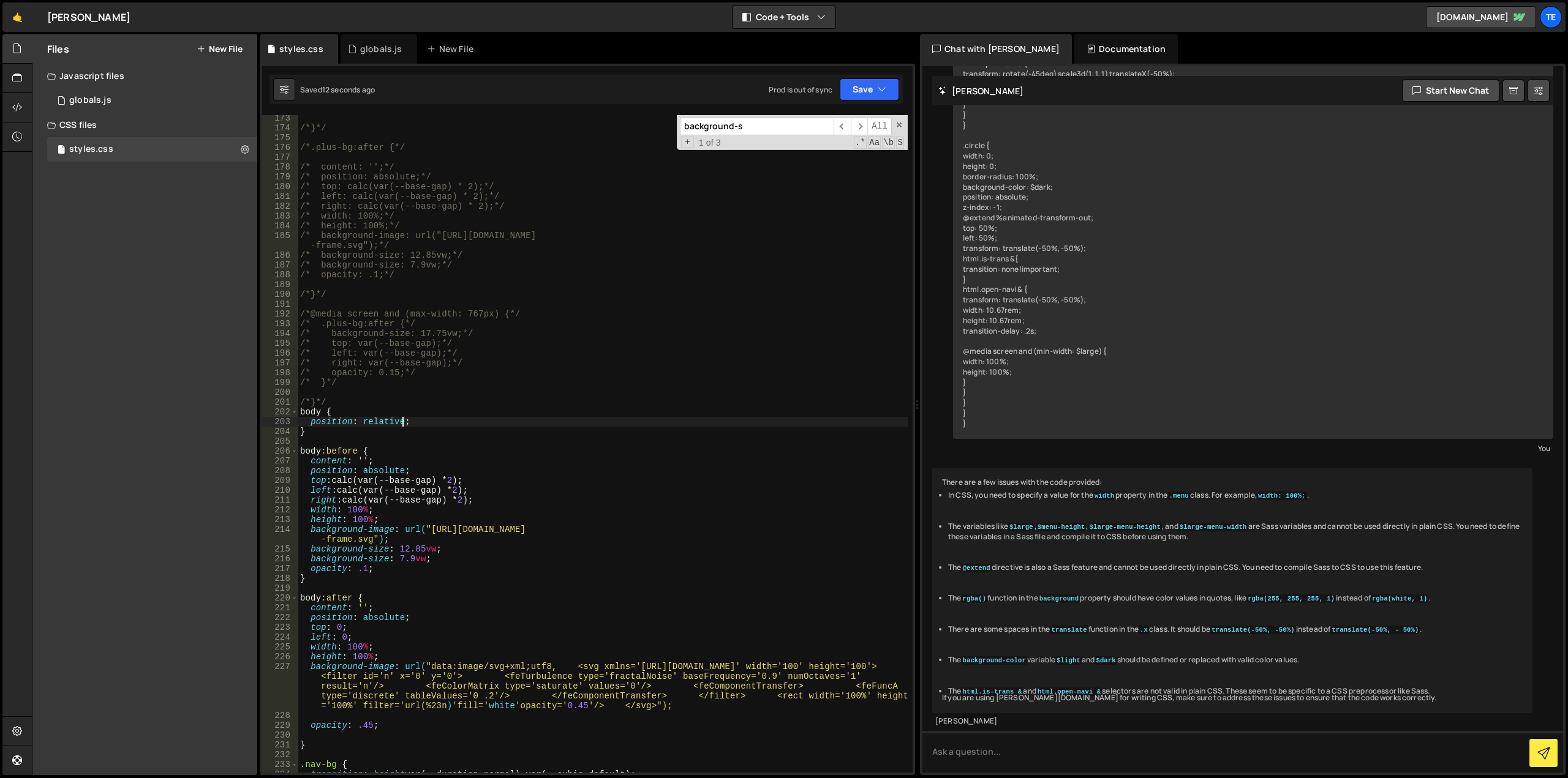
click at [381, 572] on div "/*}*/ /*.plus-bg:after {*/ /* content: '';*/ /* position: absolute;*/ /* top: c…" at bounding box center [603, 452] width 610 height 677
type textarea "opacity: .1;"
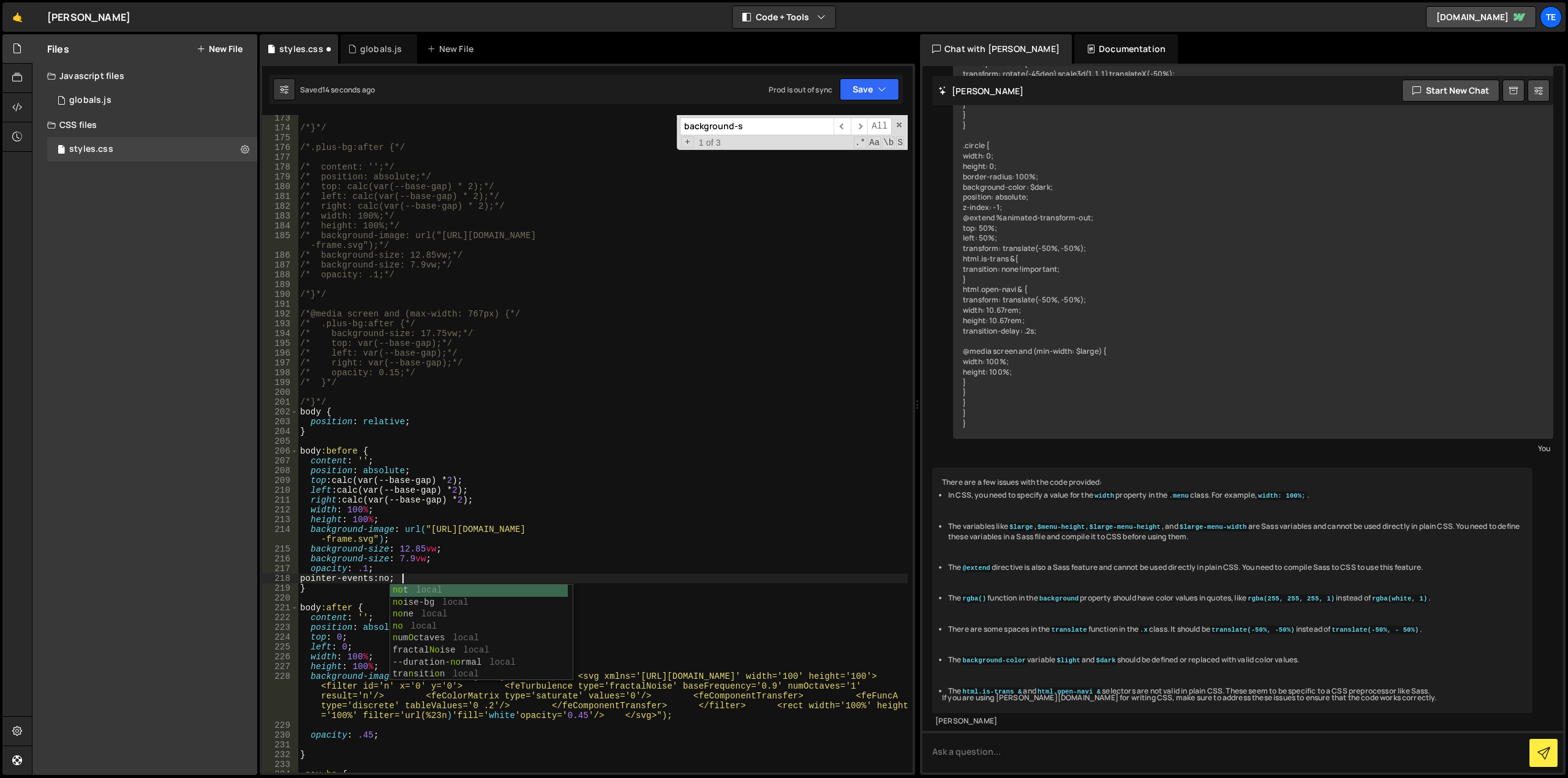
scroll to position [0, 7]
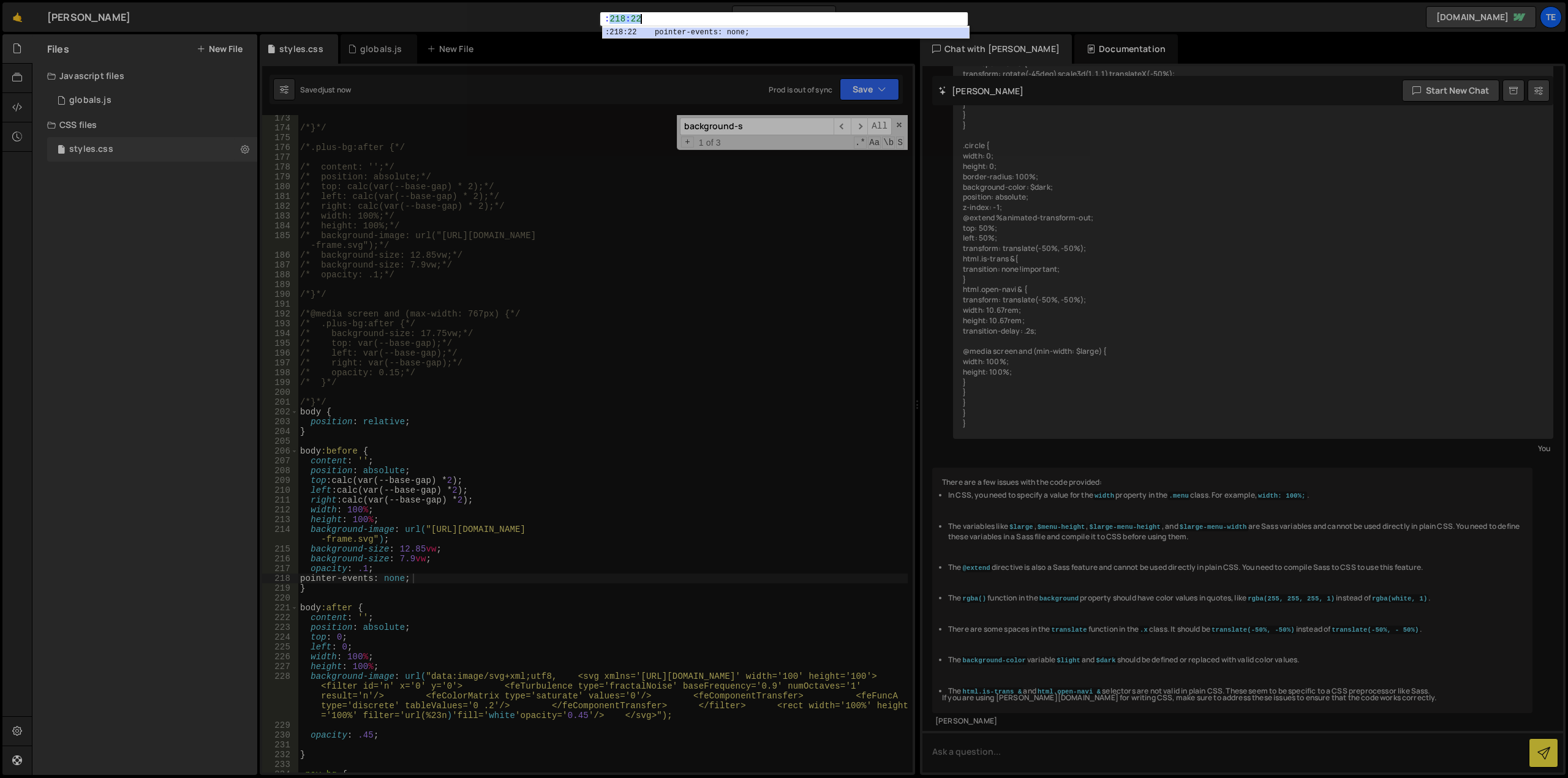
click at [666, 454] on div ":218:22 1 : 218 : 22 הההההההההההההההההההההההההההההההההההההההההההההההההההההההההה…" at bounding box center [784, 389] width 1568 height 778
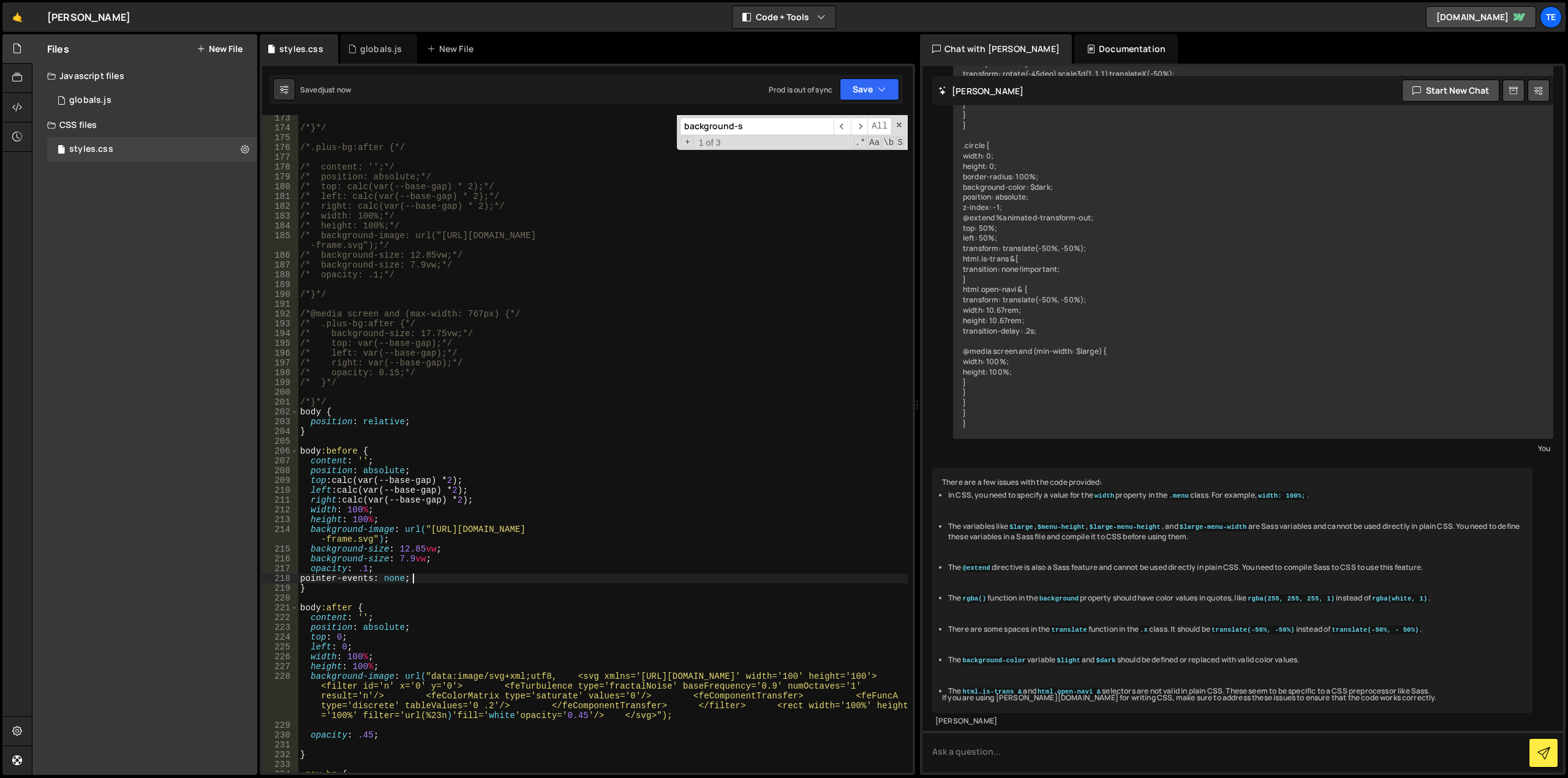
click at [371, 575] on div "/*}*/ /*.plus-bg:after {*/ /* content: '';*/ /* position: absolute;*/ /* top: c…" at bounding box center [603, 452] width 610 height 677
type textarea "pointer-events: none; }"
click at [346, 744] on div "/*}*/ /*.plus-bg:after {*/ /* content: '';*/ /* position: absolute;*/ /* top: c…" at bounding box center [603, 452] width 610 height 677
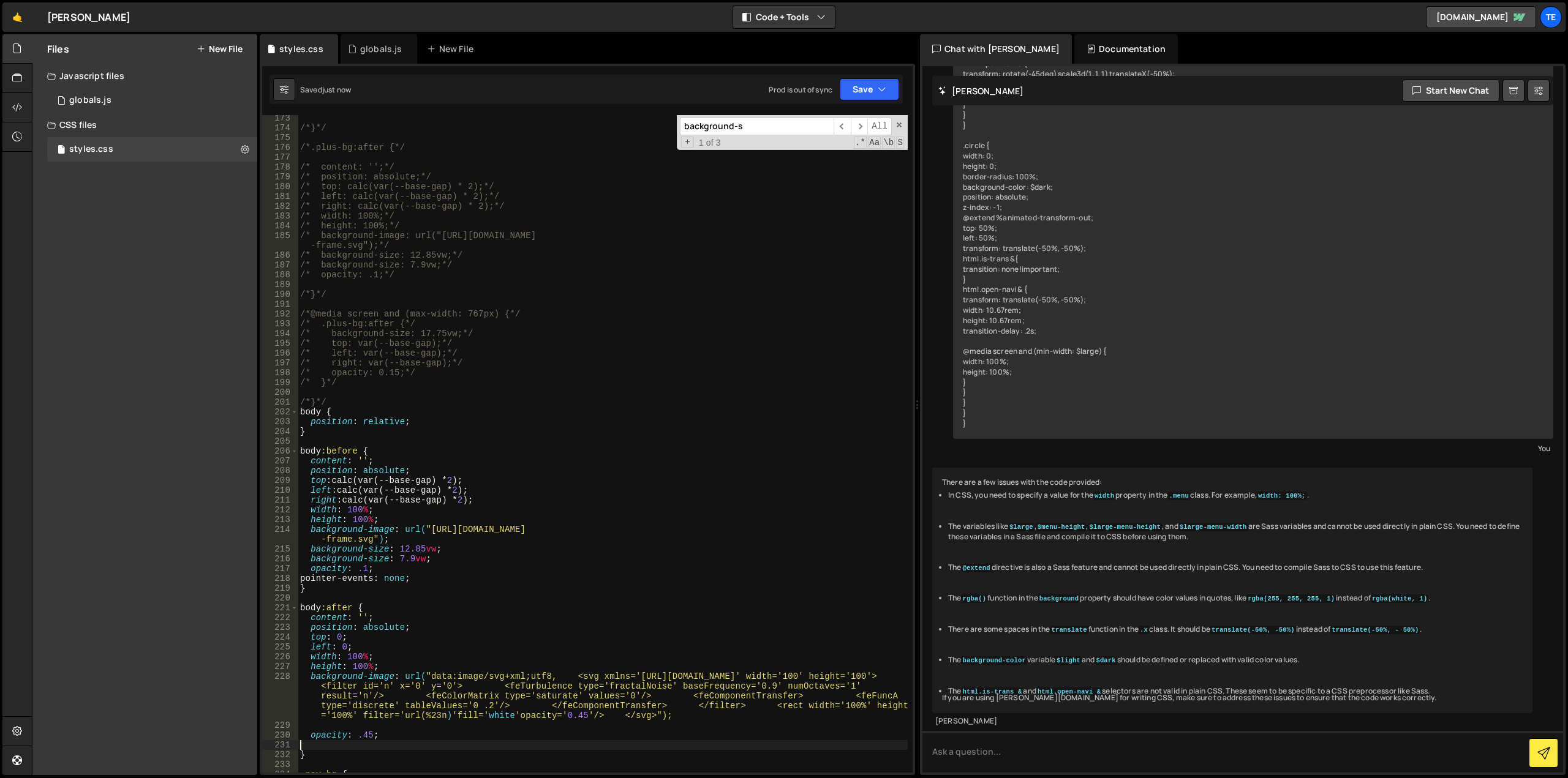
scroll to position [0, 0]
click at [433, 423] on div "/*}*/ /*.plus-bg:after {*/ /* content: '';*/ /* position: absolute;*/ /* top: c…" at bounding box center [603, 452] width 610 height 677
type textarea "position: relative;"
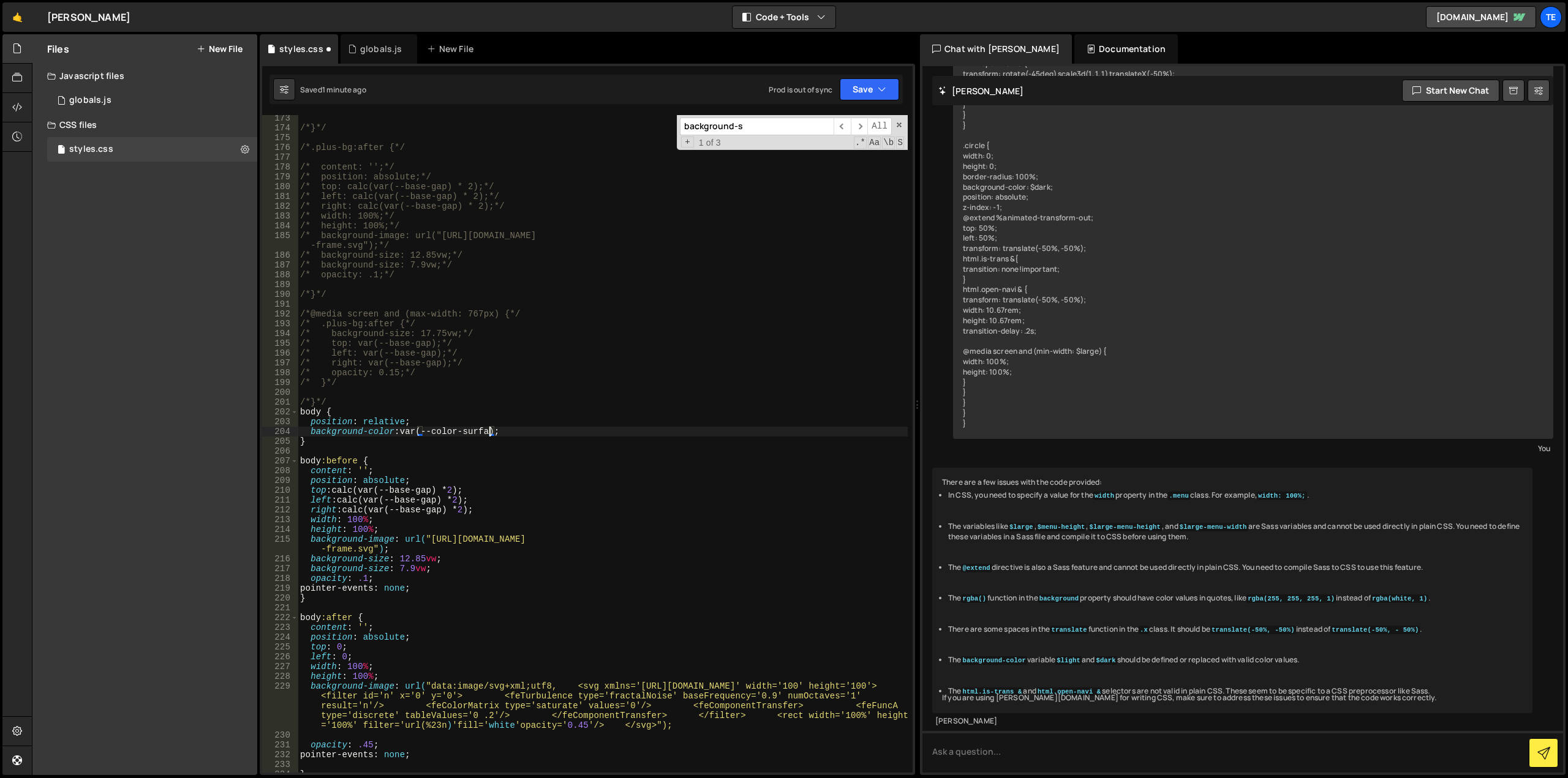
scroll to position [0, 13]
click at [596, 192] on div "/*}*/ /*.plus-bg:after {*/ /* content: '';*/ /* position: absolute;*/ /* top: c…" at bounding box center [603, 452] width 610 height 677
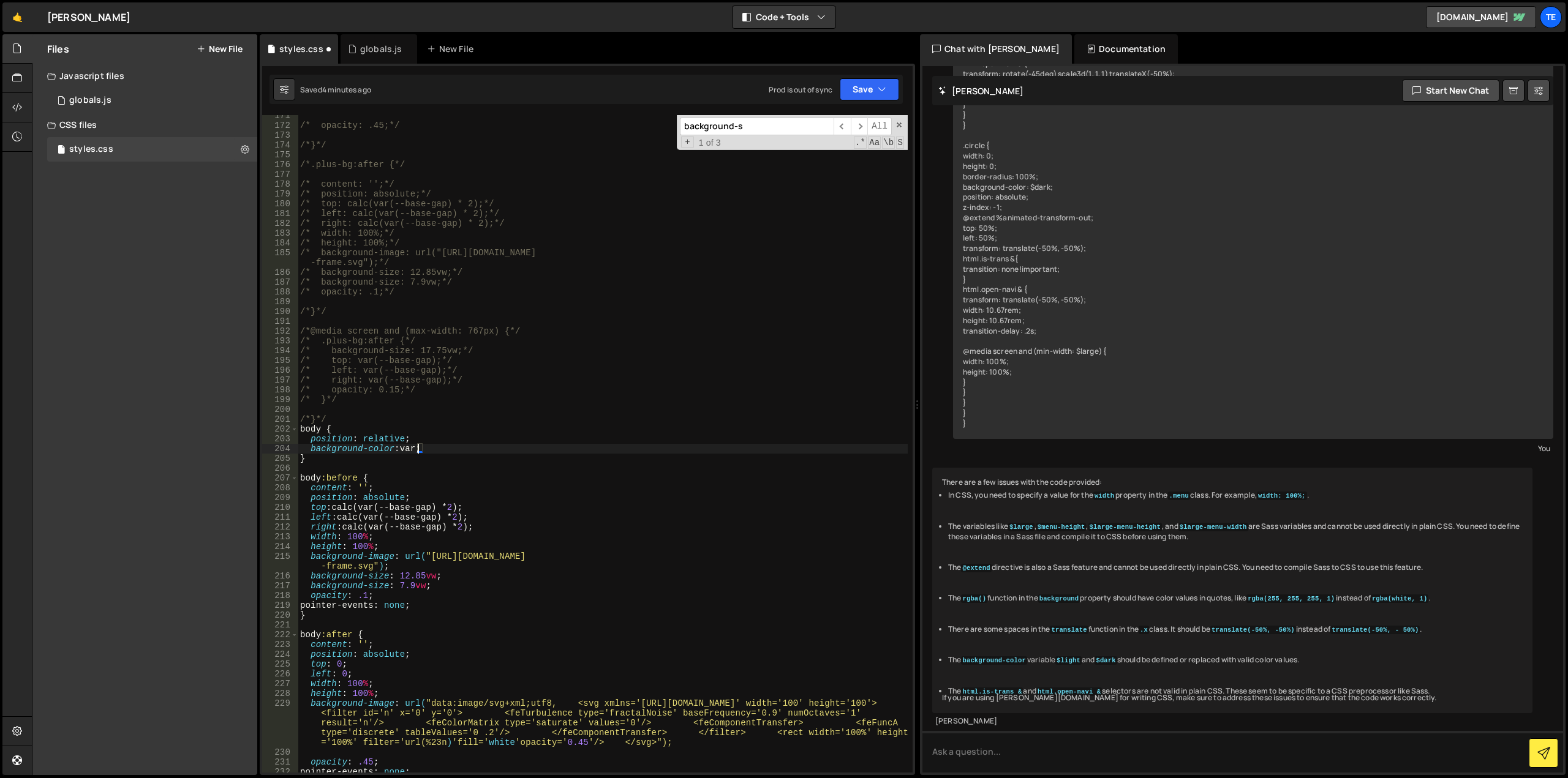
type textarea "}"
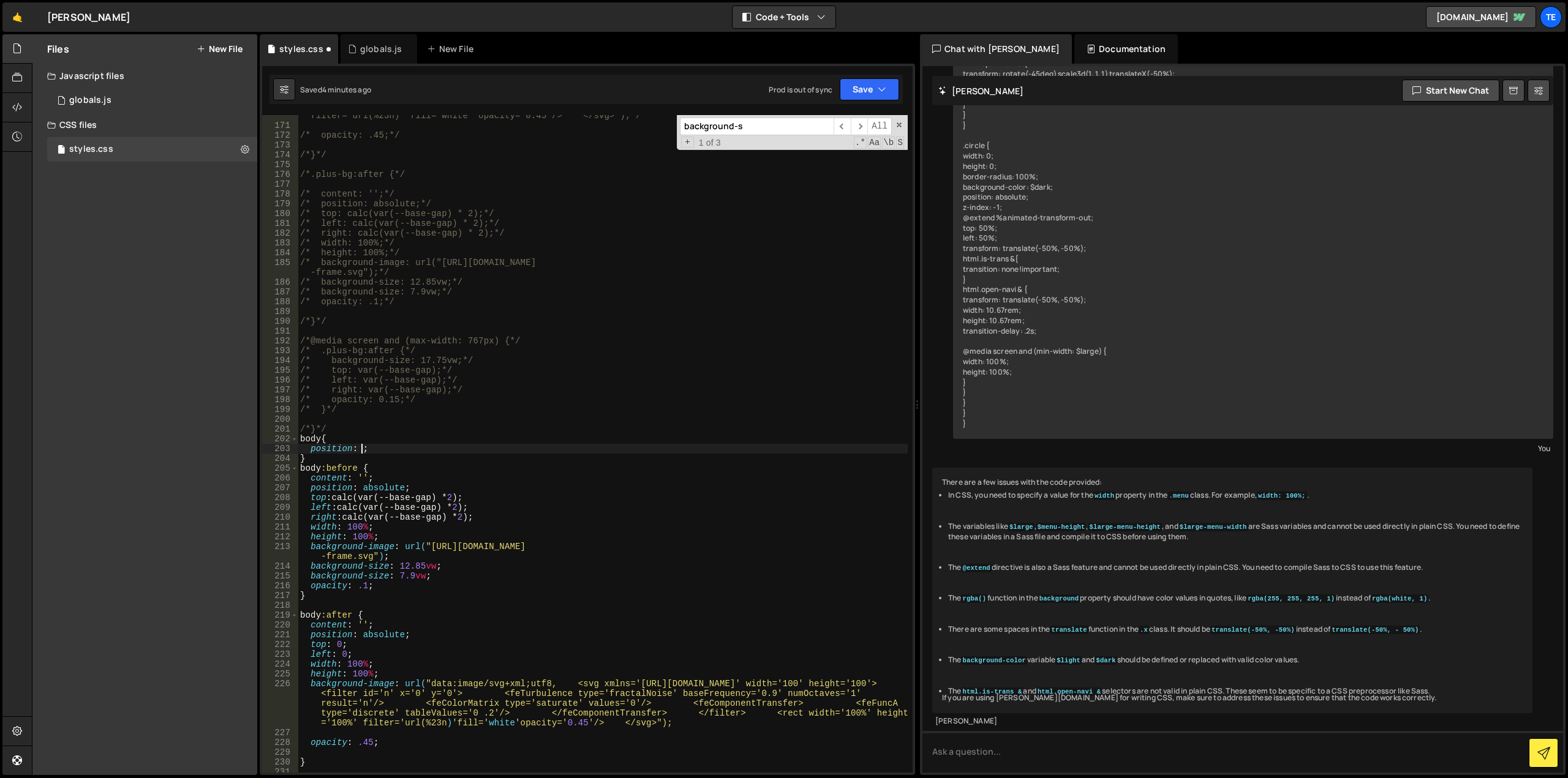
type textarea "posi"
type textarea "body{"
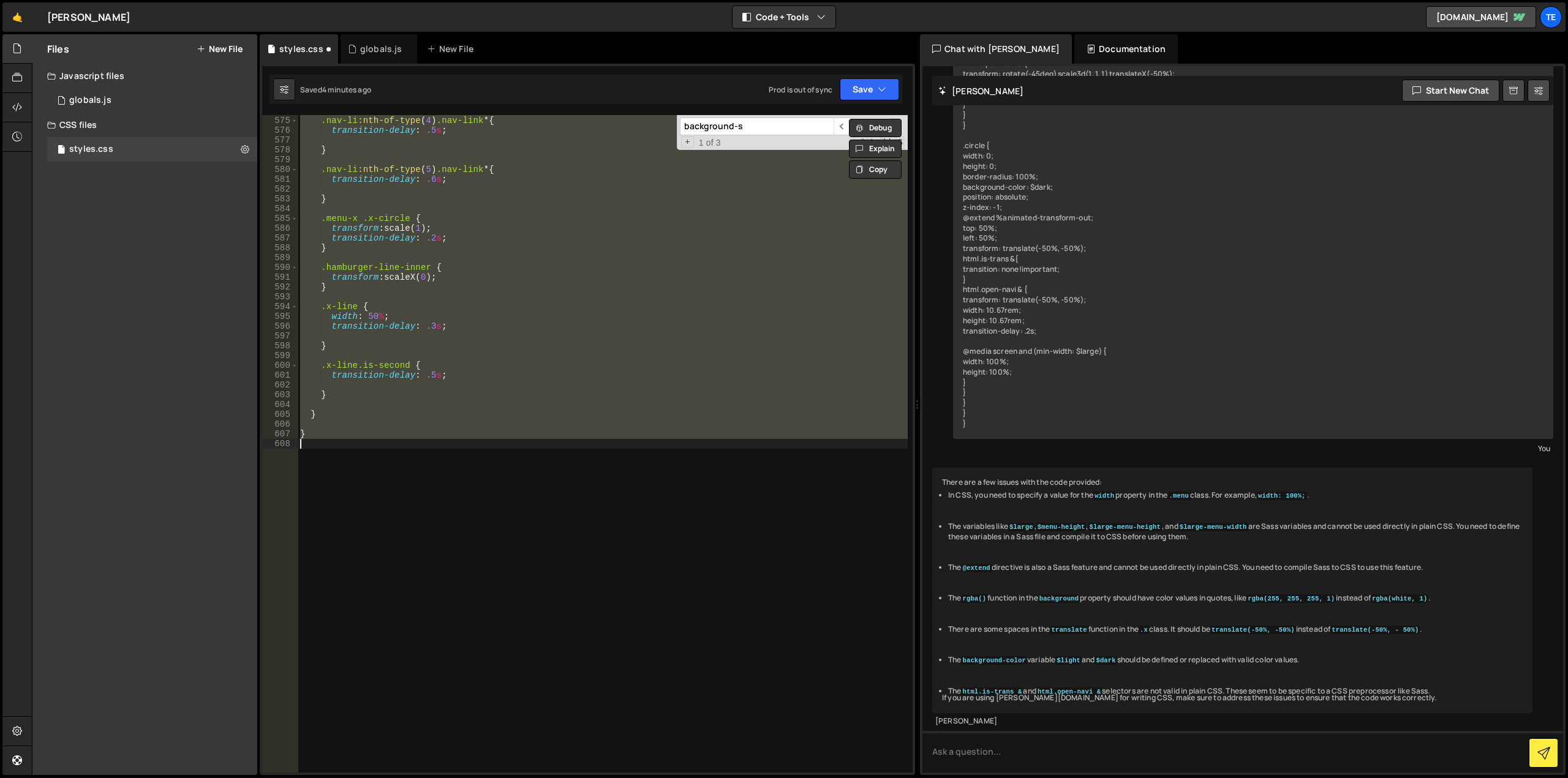
type textarea "}"
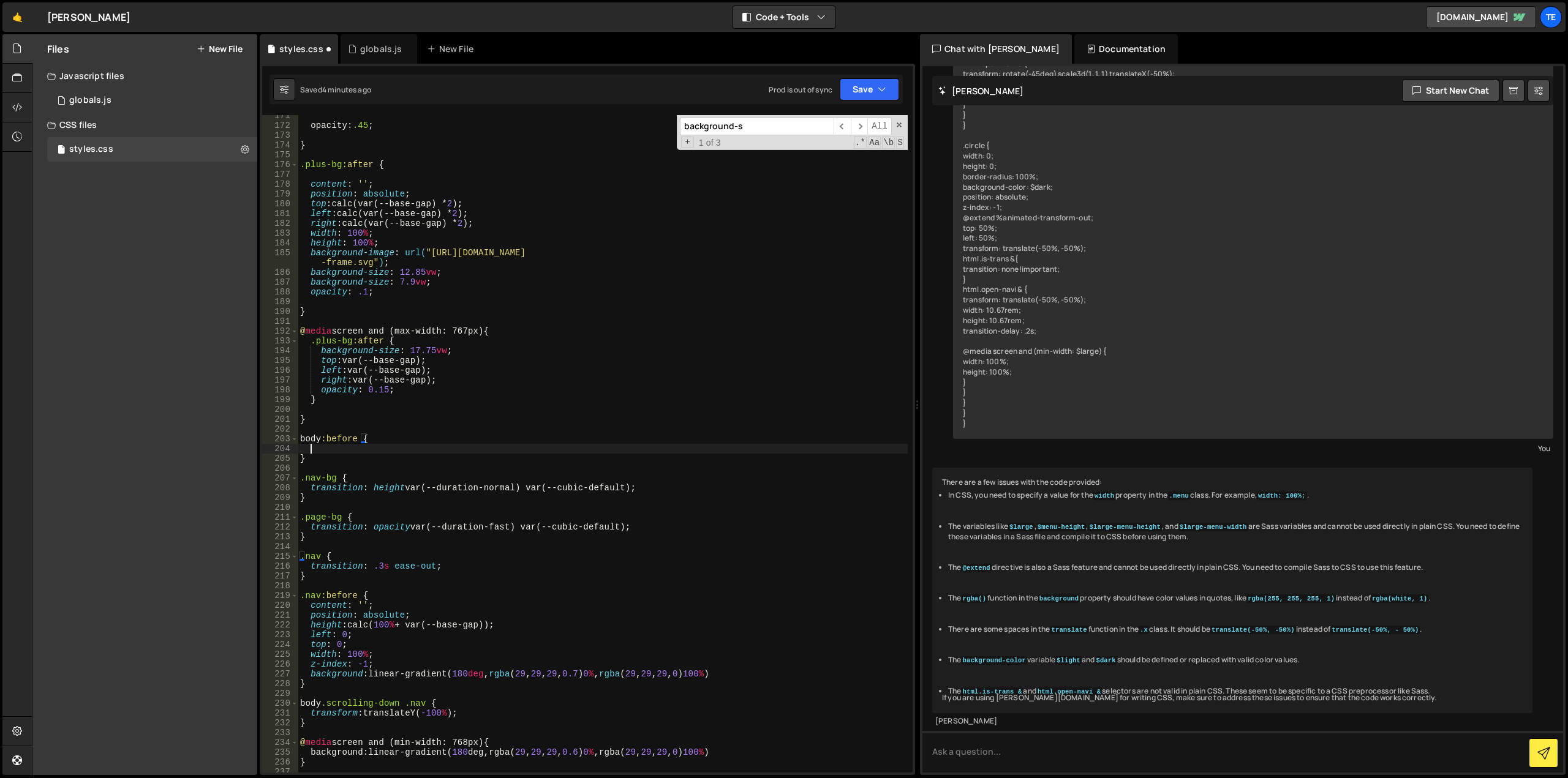
scroll to position [1709, 0]
type textarea "}"
